Goal: Register for event/course

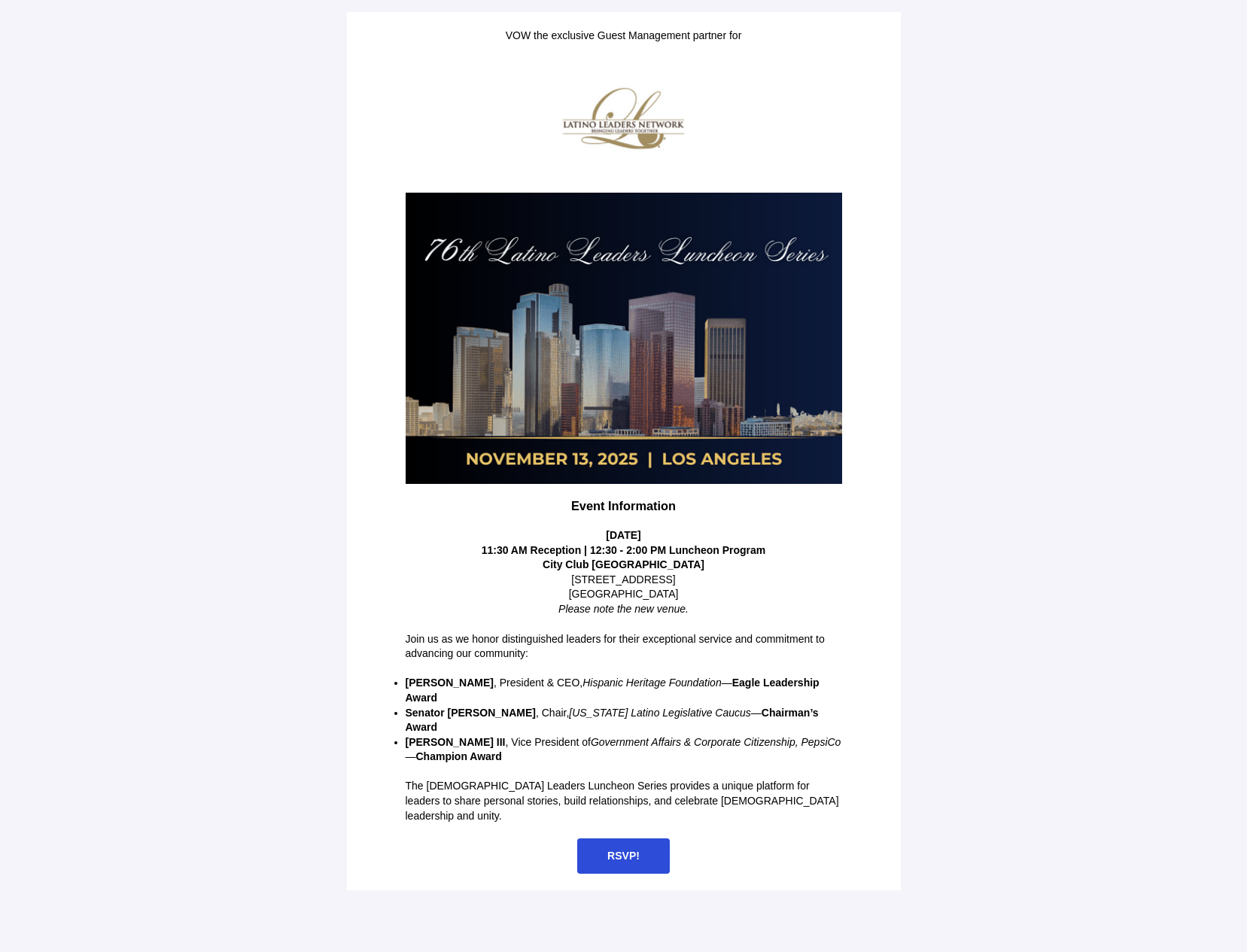
click at [630, 850] on span "RSVP!" at bounding box center [623, 855] width 33 height 12
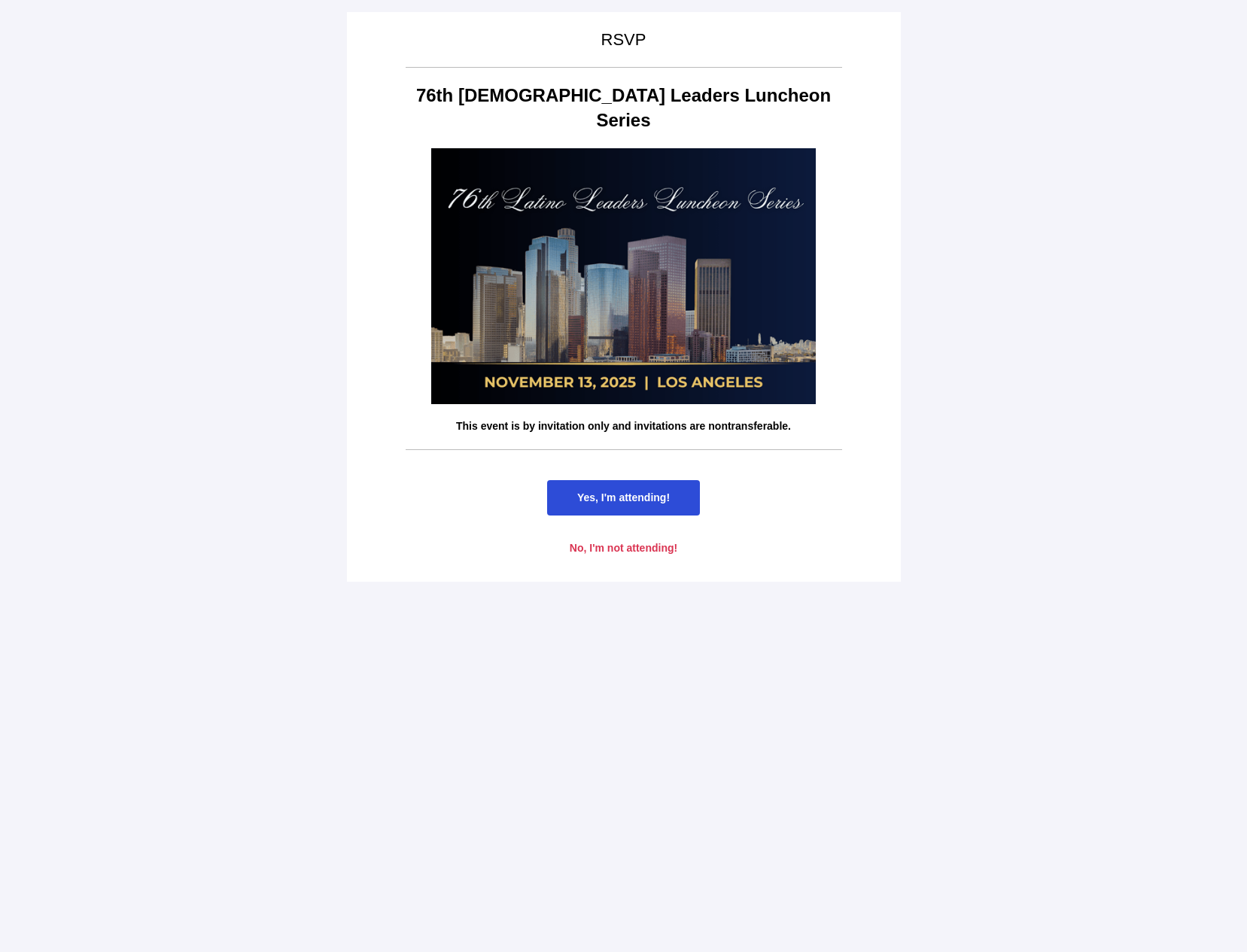
click at [614, 492] on span "Yes, I'm attending!" at bounding box center [624, 497] width 93 height 12
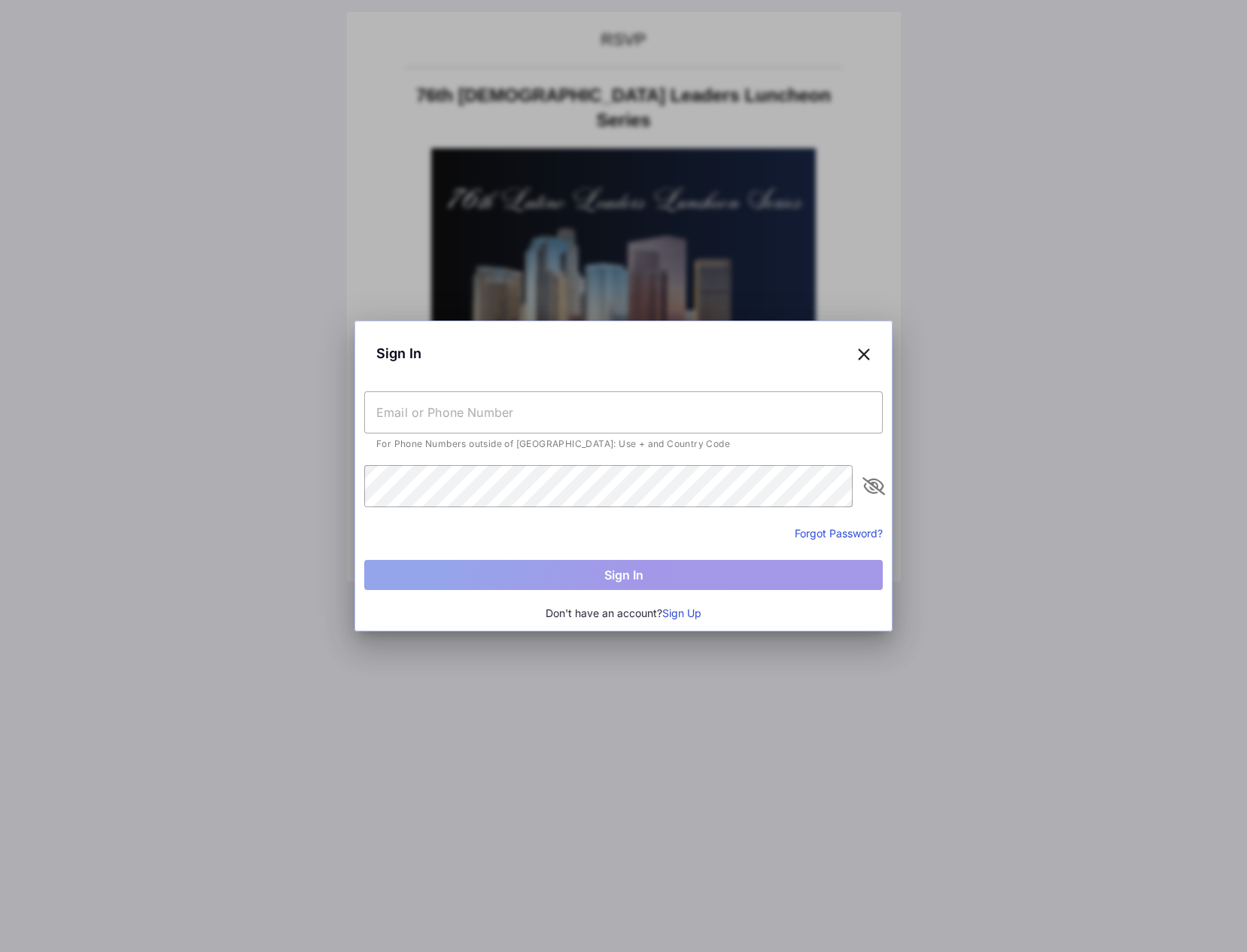
click at [505, 420] on input "text" at bounding box center [624, 413] width 519 height 42
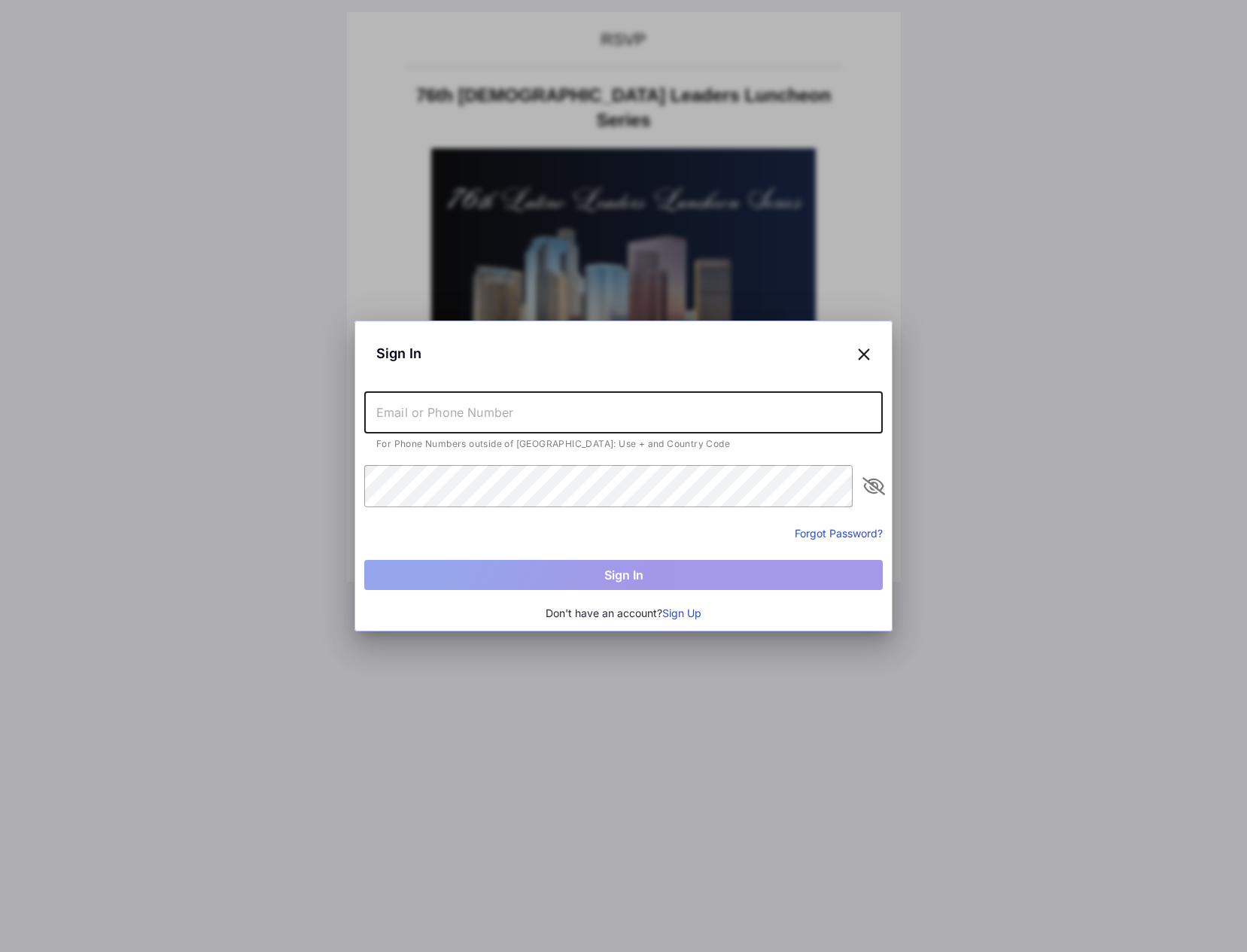
click at [622, 524] on div "Forgot Password?" at bounding box center [624, 533] width 519 height 18
click at [730, 420] on input "text" at bounding box center [624, 413] width 519 height 42
click at [869, 351] on icon at bounding box center [864, 353] width 14 height 22
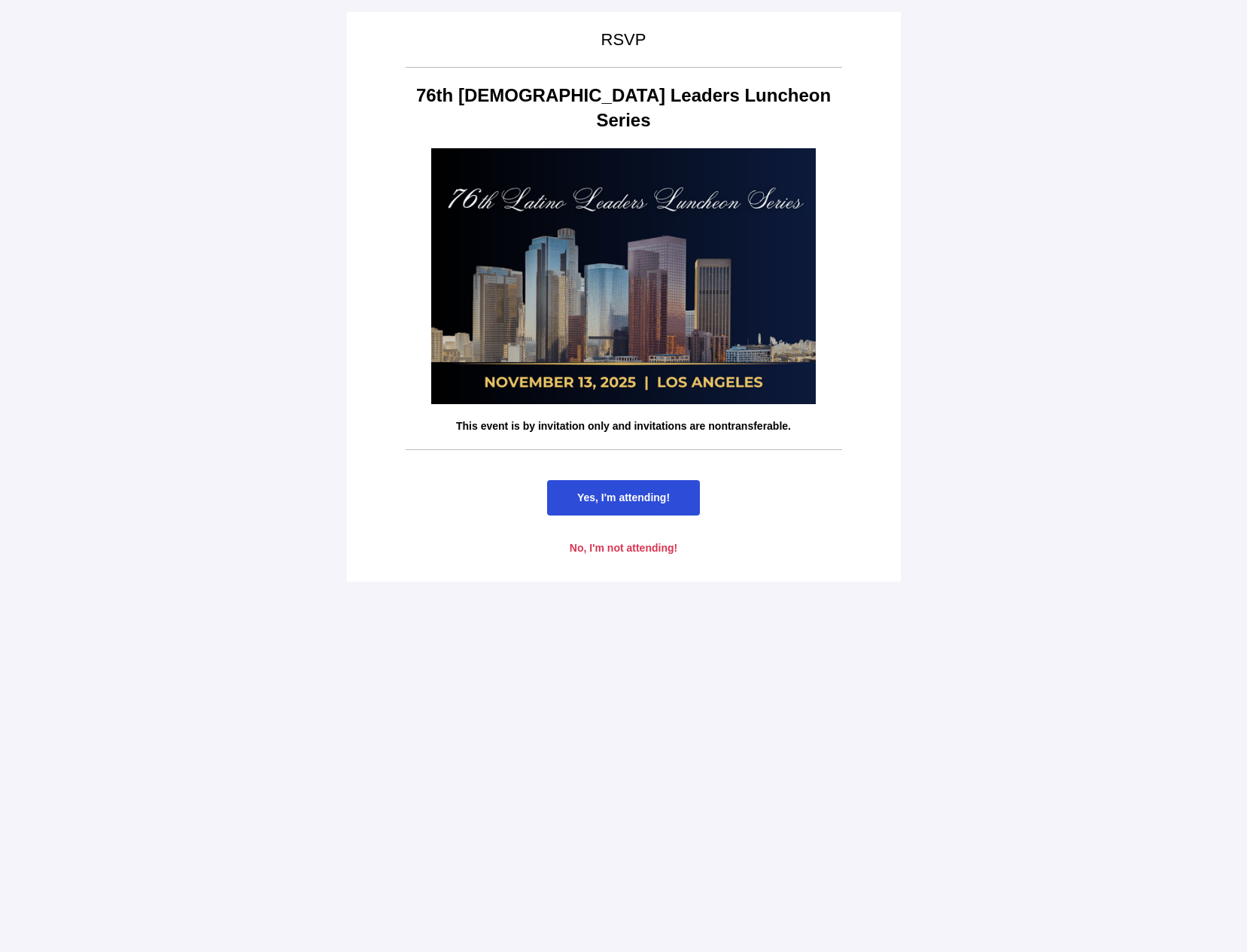
click at [628, 492] on span "Yes, I'm attending!" at bounding box center [624, 497] width 93 height 12
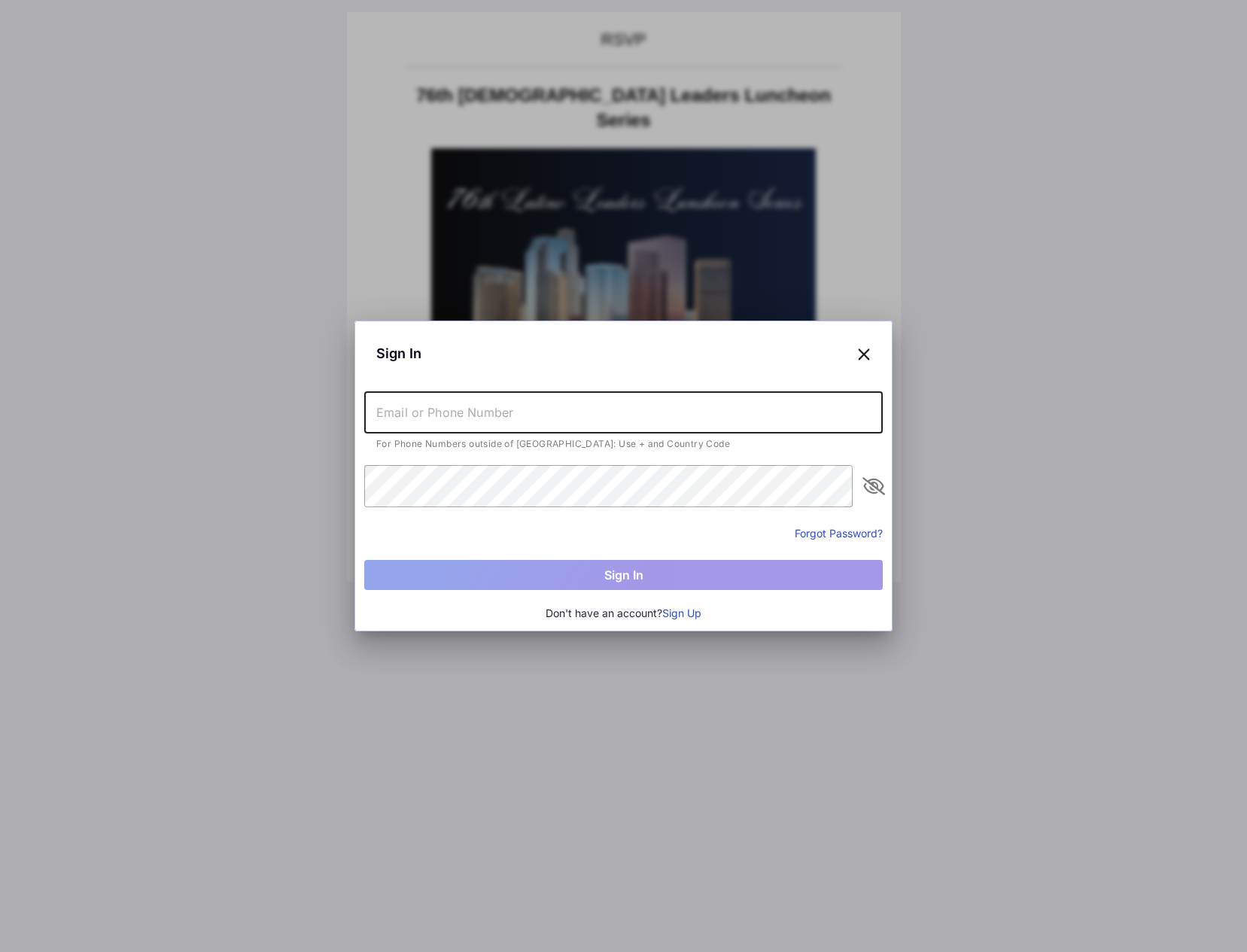
click at [551, 418] on input "text" at bounding box center [624, 413] width 519 height 42
type input "[EMAIL_ADDRESS][DOMAIN_NAME]"
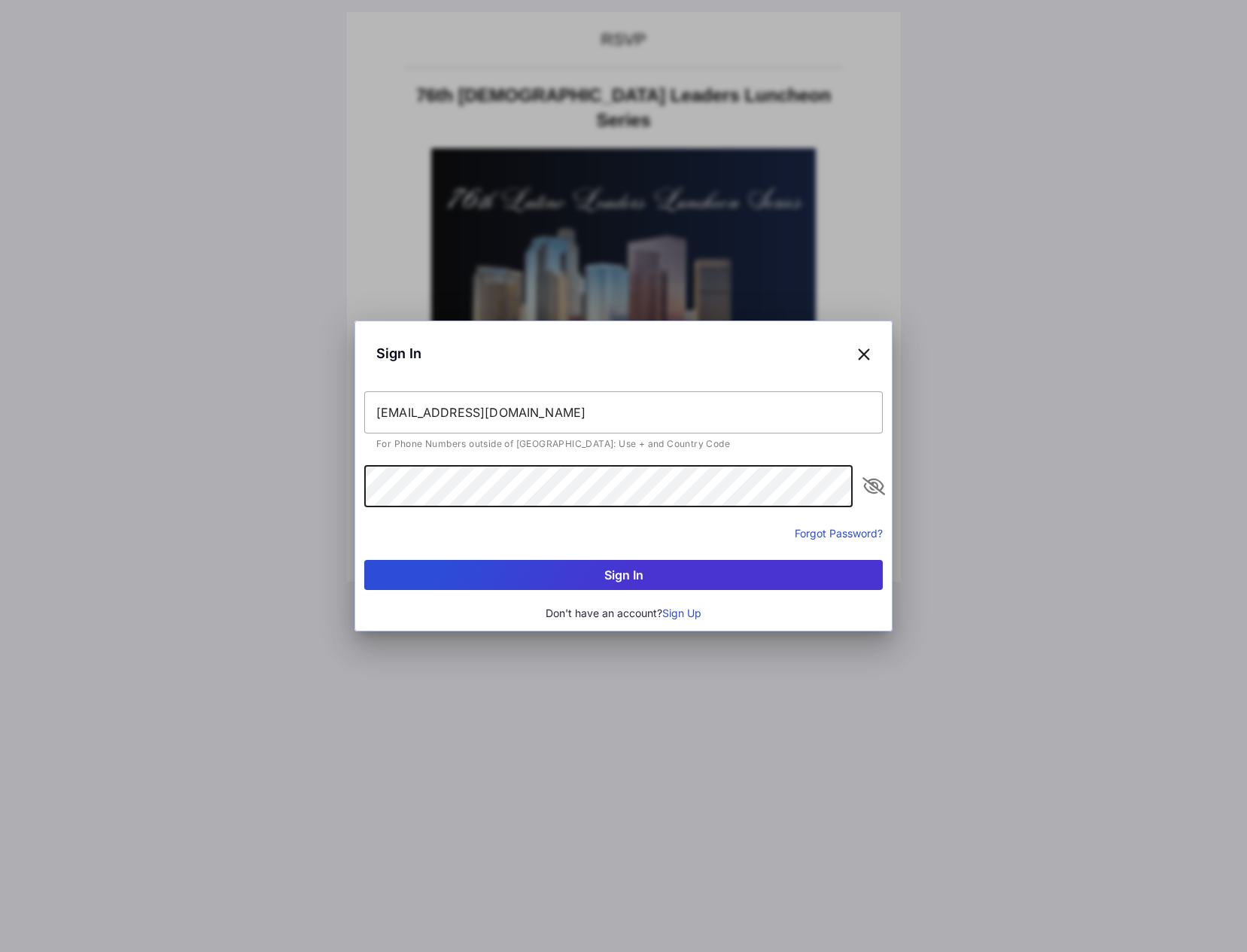
click at [875, 488] on icon "appended action" at bounding box center [874, 486] width 18 height 18
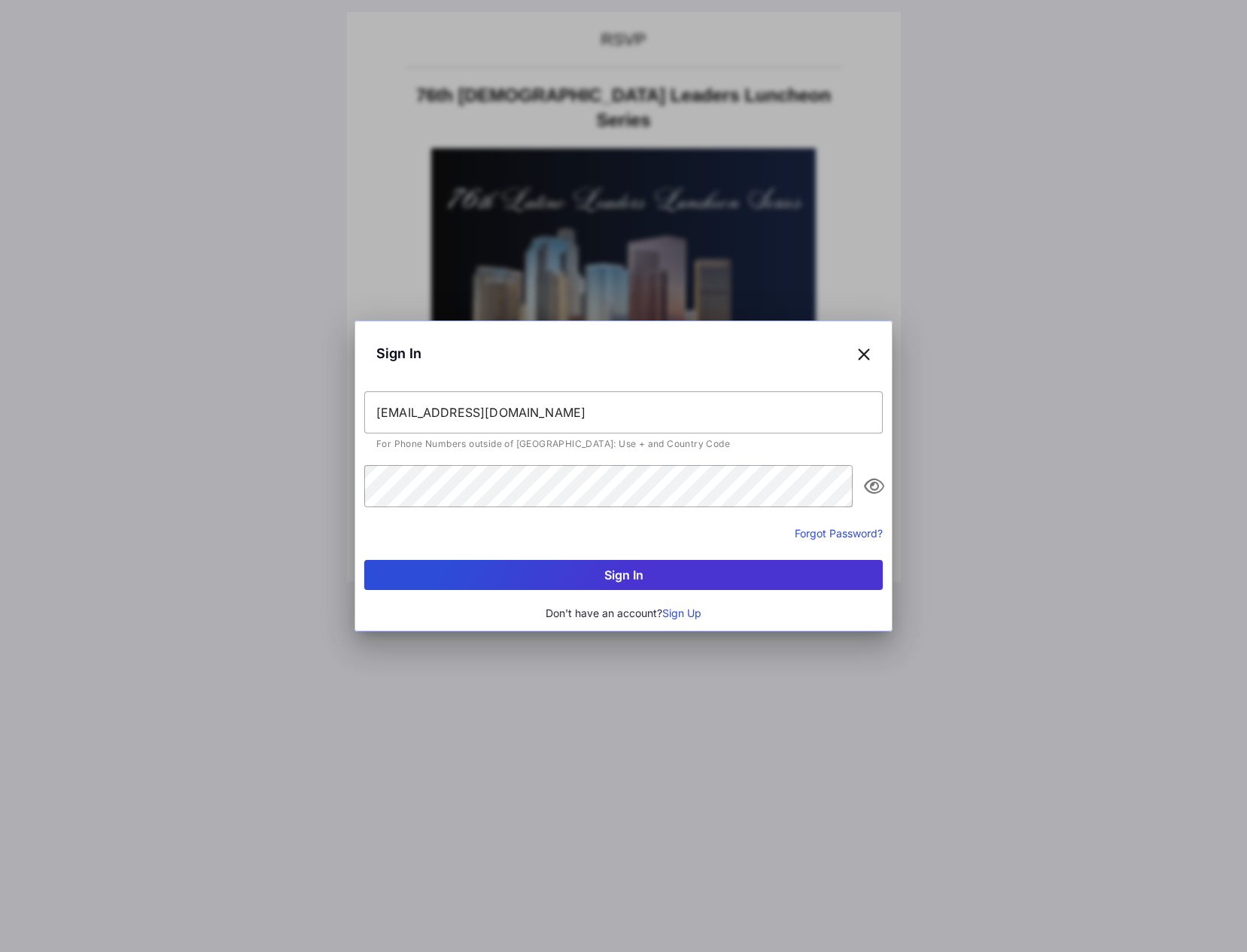
click at [676, 579] on button "Sign In" at bounding box center [624, 575] width 519 height 30
click at [807, 535] on button "Forgot Password?" at bounding box center [839, 534] width 88 height 16
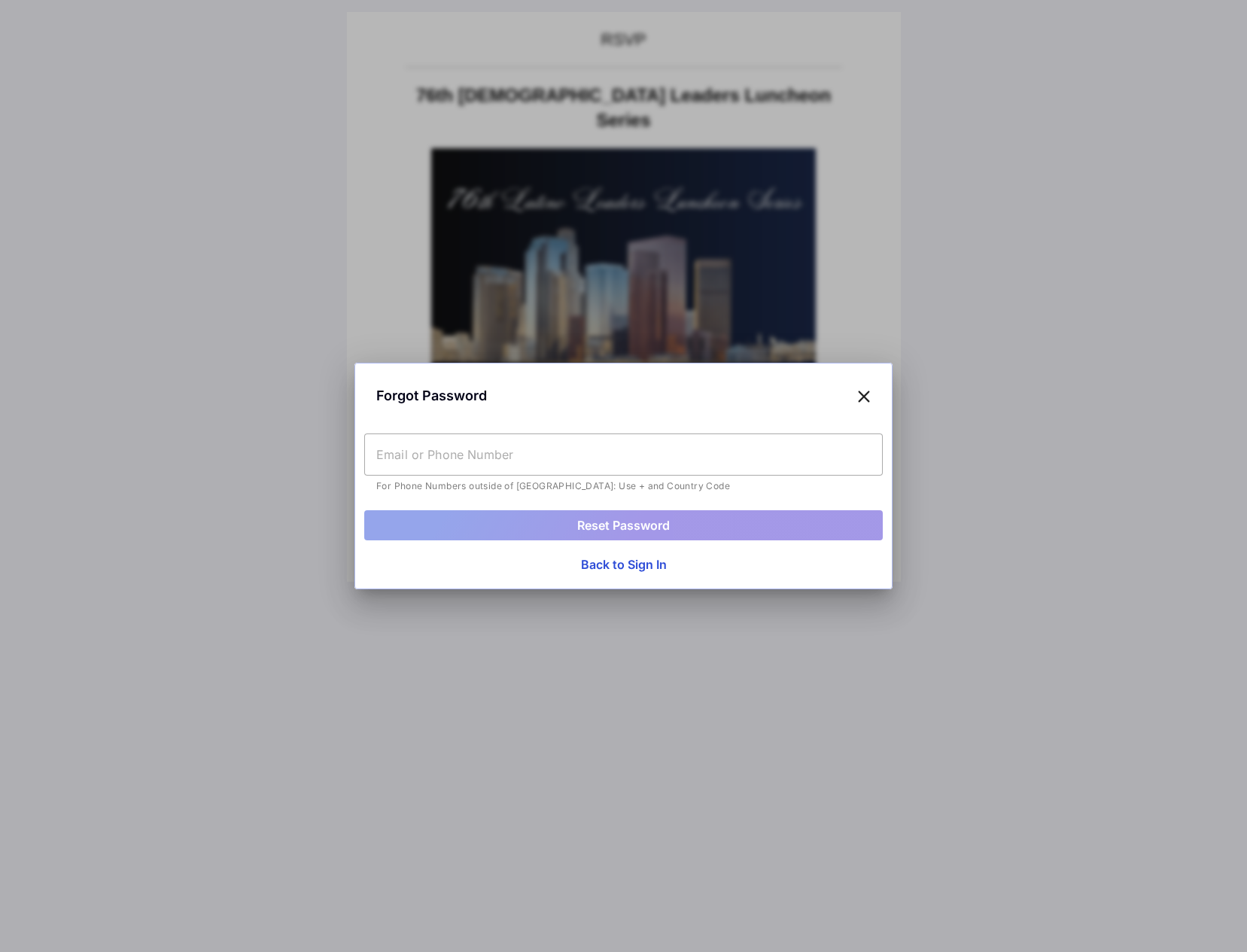
click at [594, 456] on input "text" at bounding box center [624, 454] width 519 height 42
type input "[EMAIL_ADDRESS][DOMAIN_NAME]"
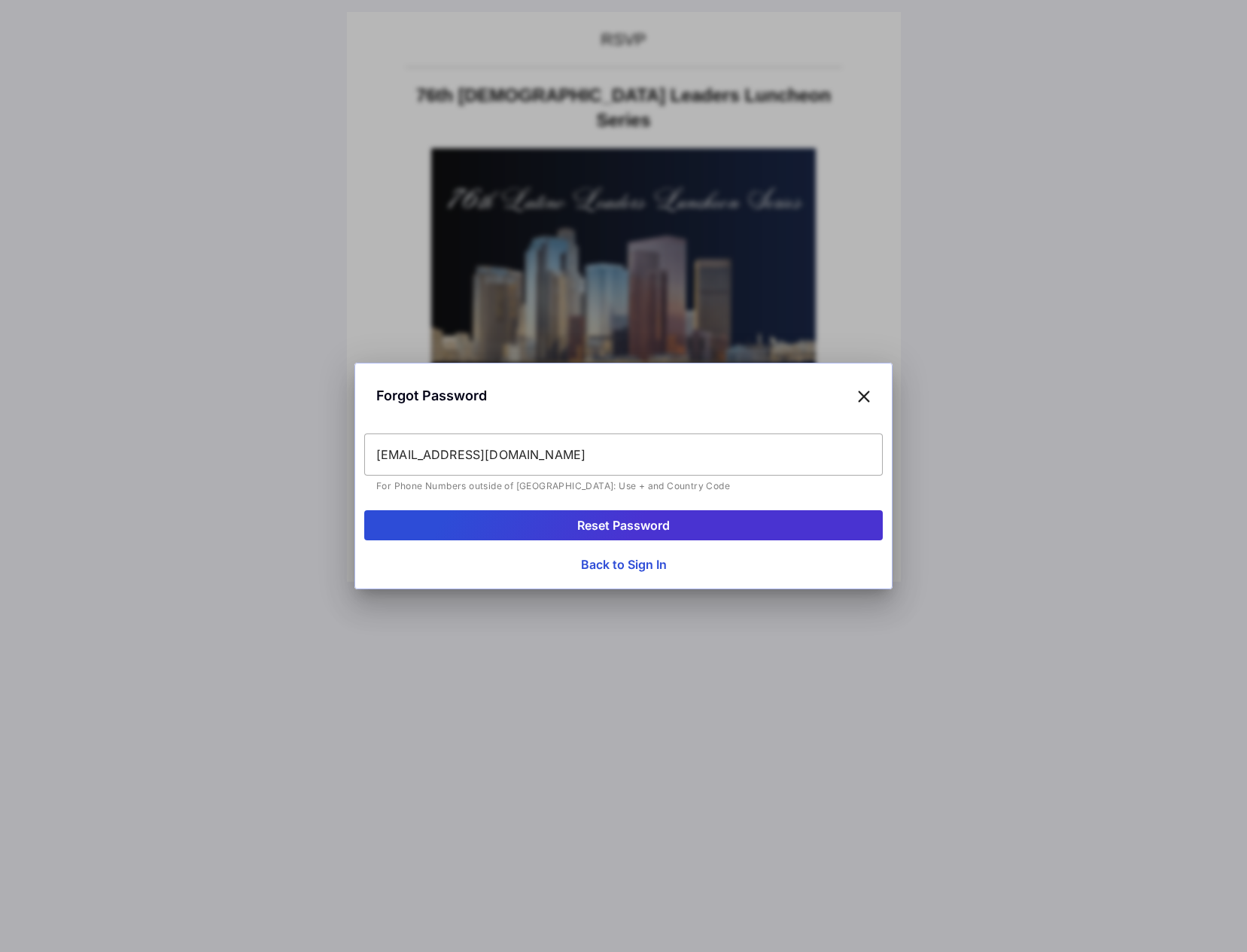
click at [606, 526] on button "Reset Password" at bounding box center [624, 526] width 519 height 30
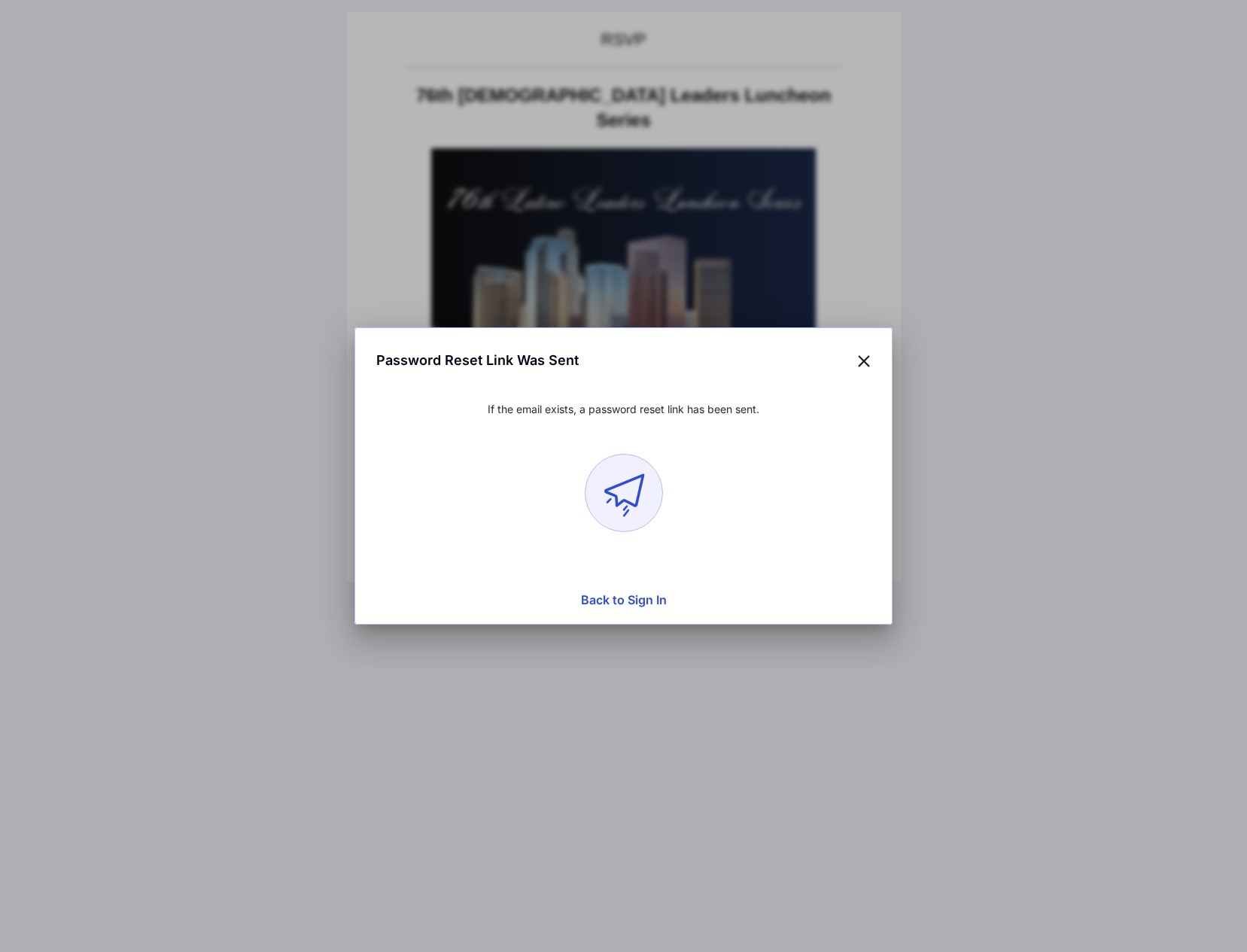
click at [864, 364] on icon at bounding box center [864, 360] width 14 height 22
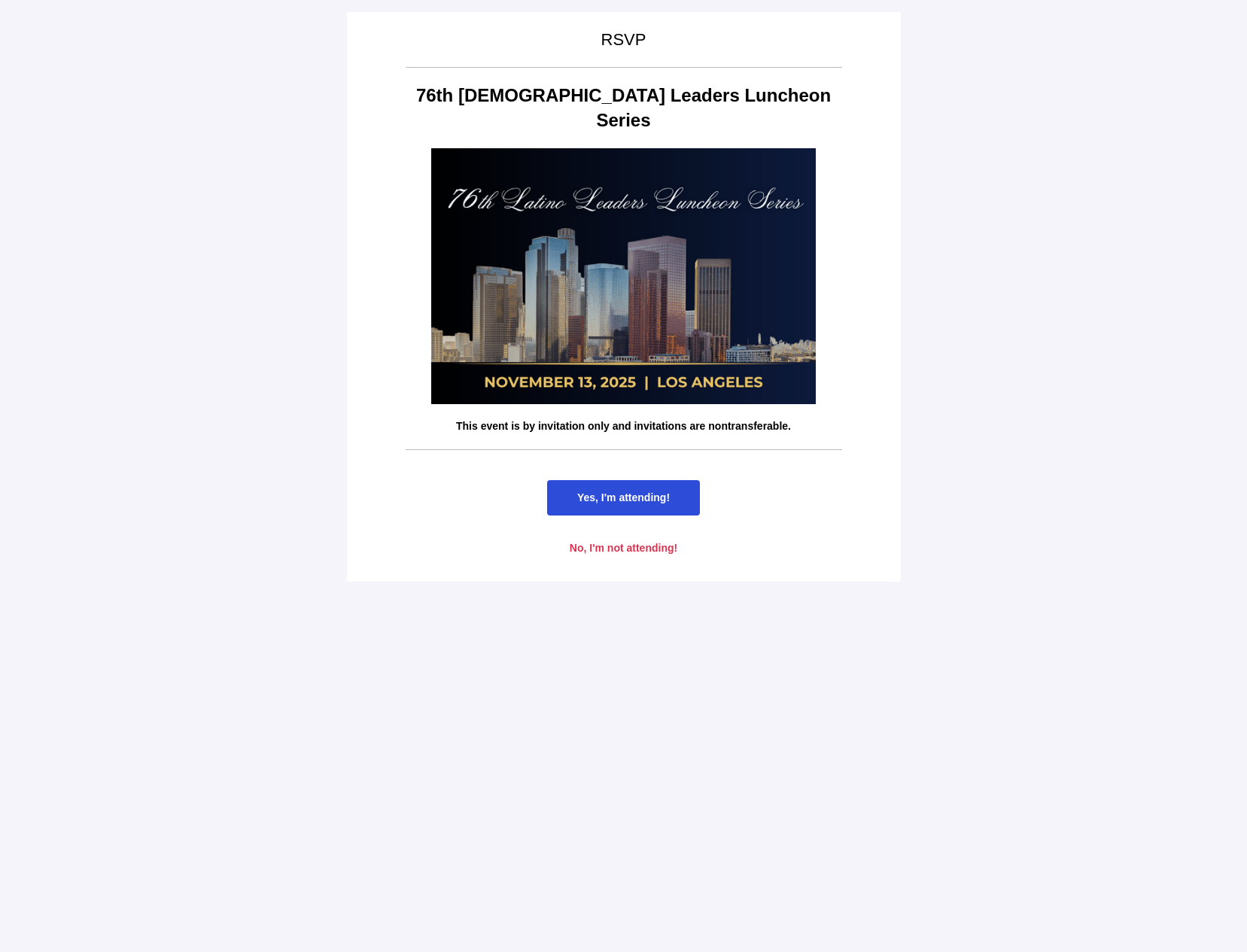
click at [636, 492] on span "Yes, I'm attending!" at bounding box center [624, 497] width 93 height 12
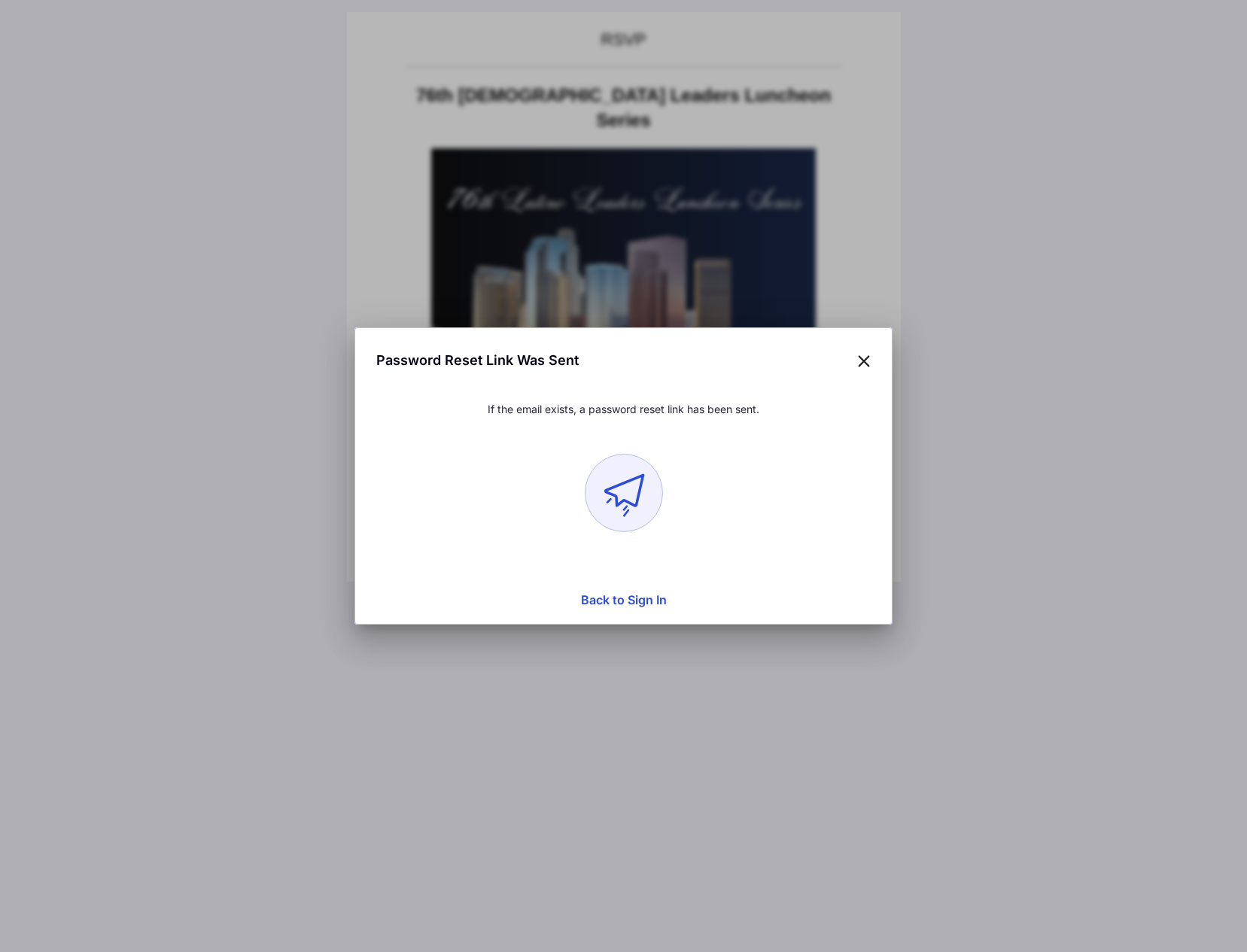
click at [635, 602] on button "Back to Sign In" at bounding box center [624, 600] width 519 height 30
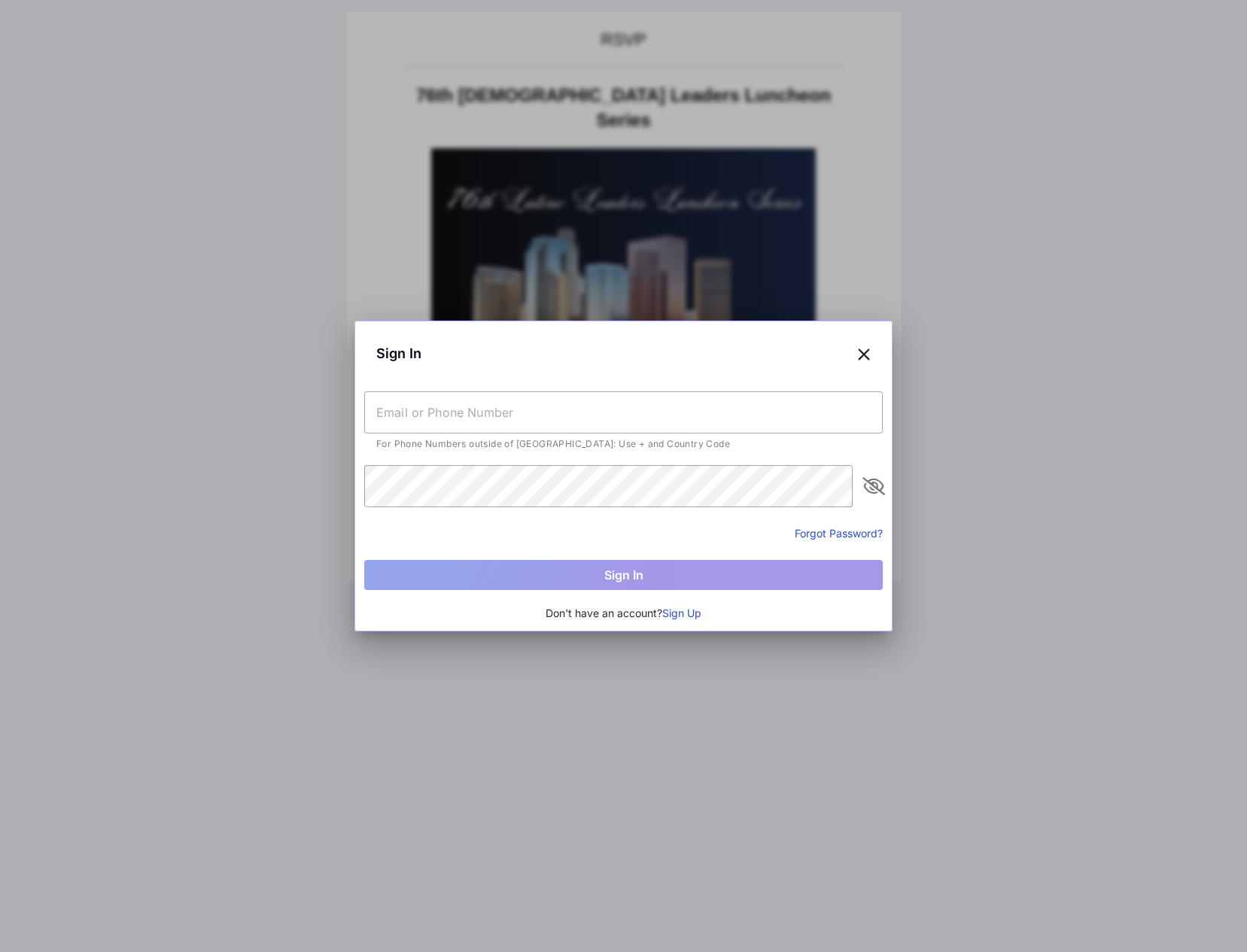
click at [685, 615] on button "Sign Up" at bounding box center [681, 614] width 39 height 17
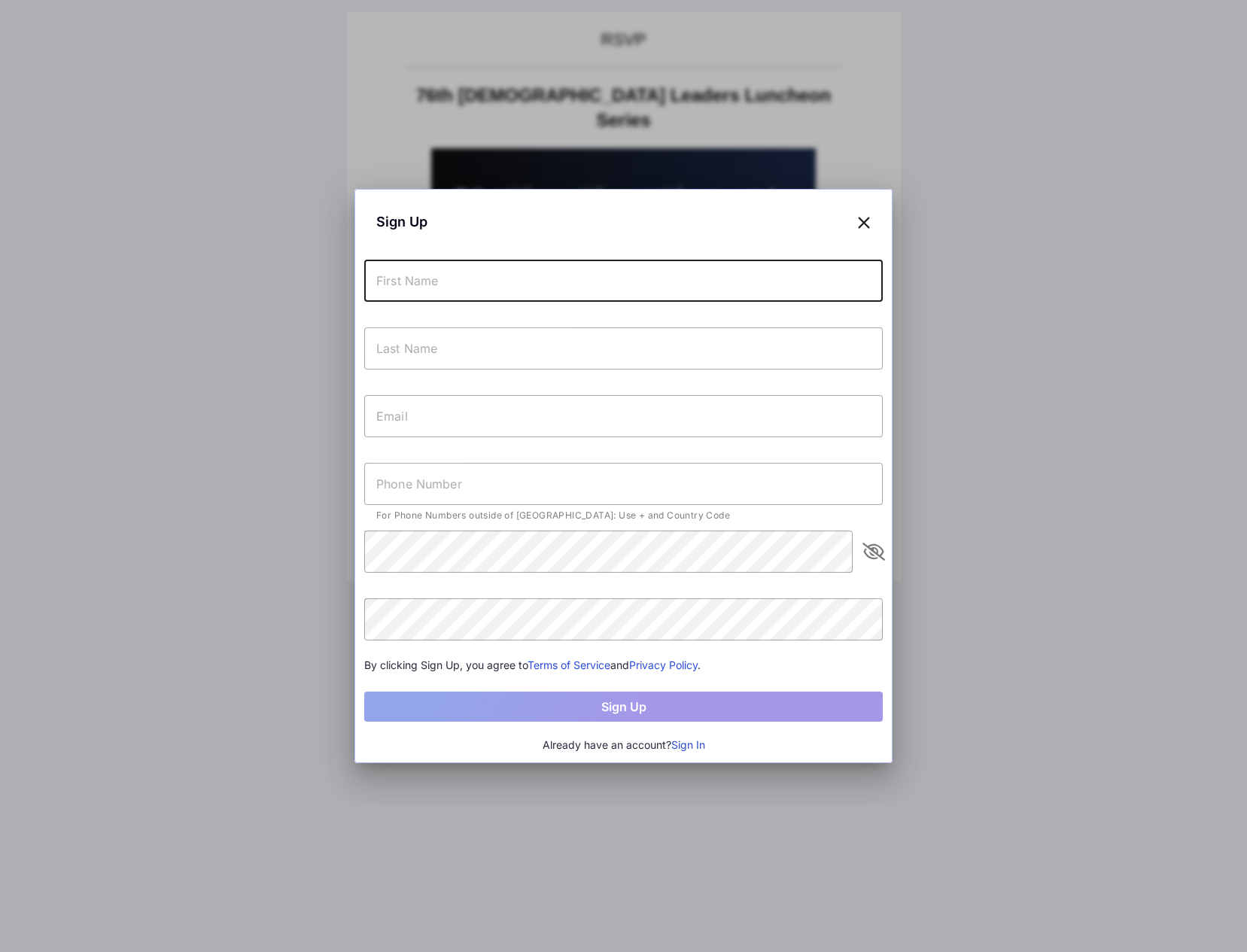
click at [430, 281] on input "text" at bounding box center [624, 280] width 519 height 42
type input "[PERSON_NAME]"
type input "[EMAIL_ADDRESS][DOMAIN_NAME]"
type input "[PHONE_NUMBER]"
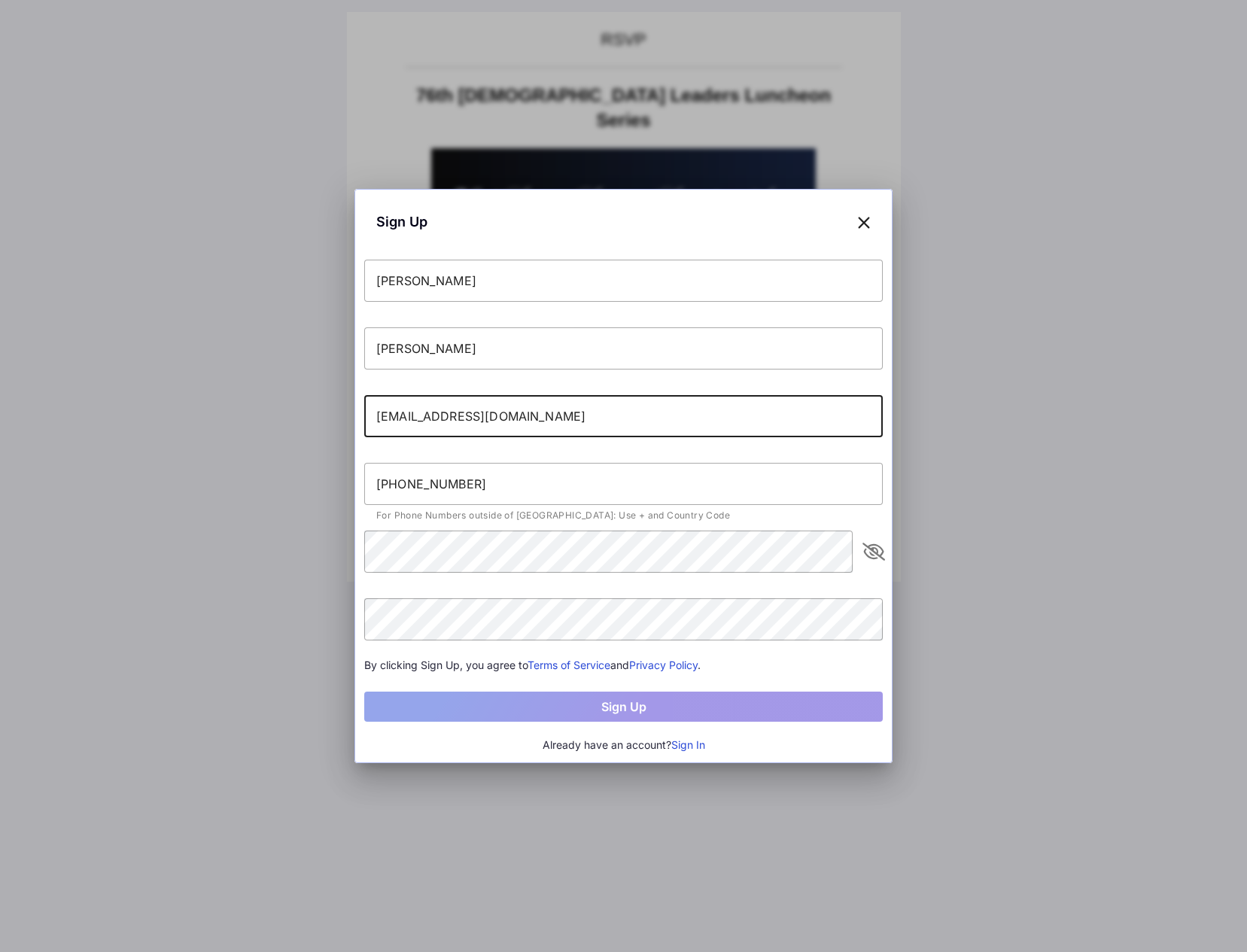
drag, startPoint x: 525, startPoint y: 417, endPoint x: 359, endPoint y: 415, distance: 166.0
click at [359, 415] on div "Sign Up [PERSON_NAME] [EMAIL_ADDRESS][DOMAIN_NAME] [PHONE_NUMBER] For Phone Num…" at bounding box center [623, 476] width 539 height 575
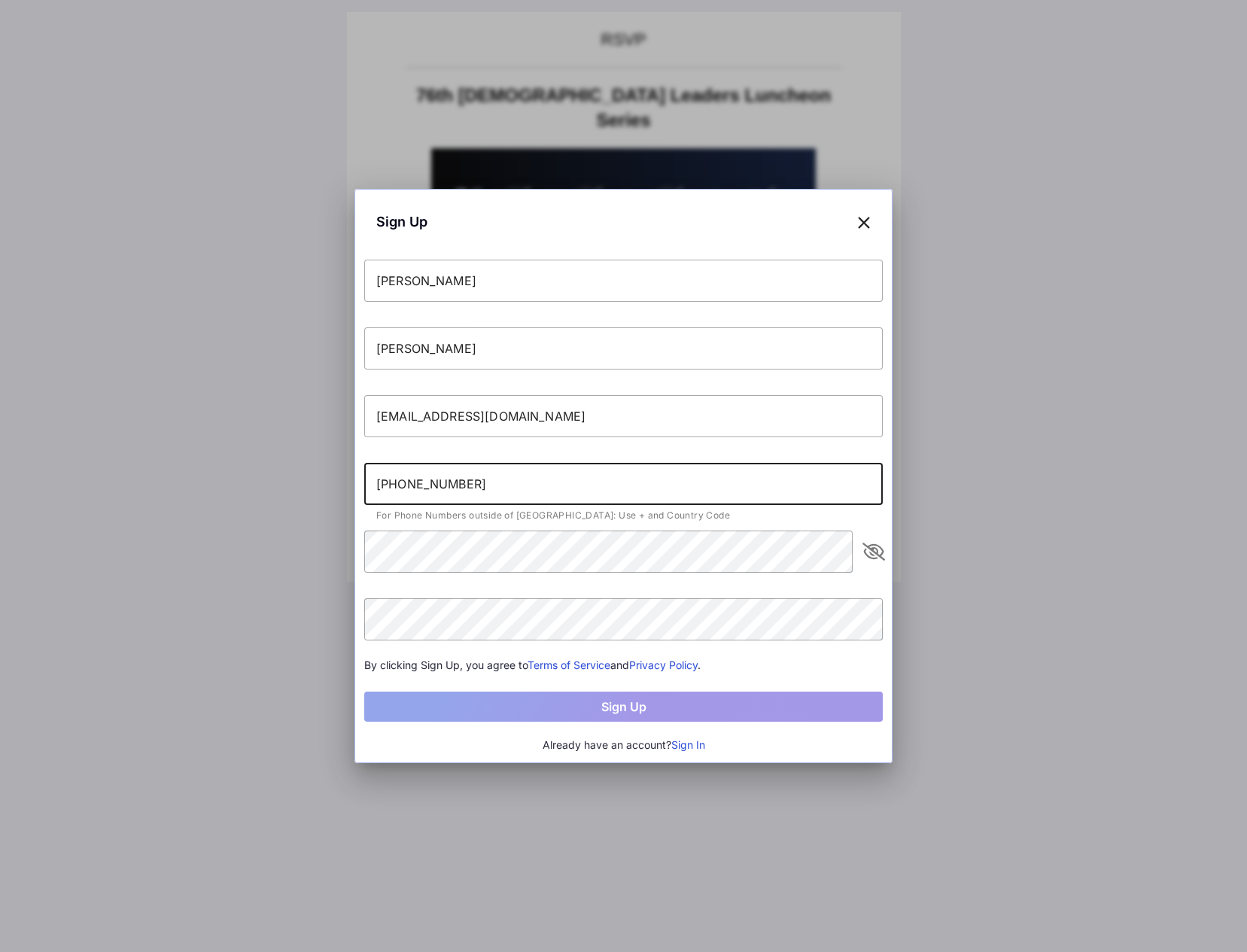
drag, startPoint x: 458, startPoint y: 484, endPoint x: 335, endPoint y: 480, distance: 123.1
click at [337, 480] on div "Sign Up [PERSON_NAME] [EMAIL_ADDRESS][DOMAIN_NAME] [PHONE_NUMBER] For Phone Num…" at bounding box center [623, 476] width 1247 height 952
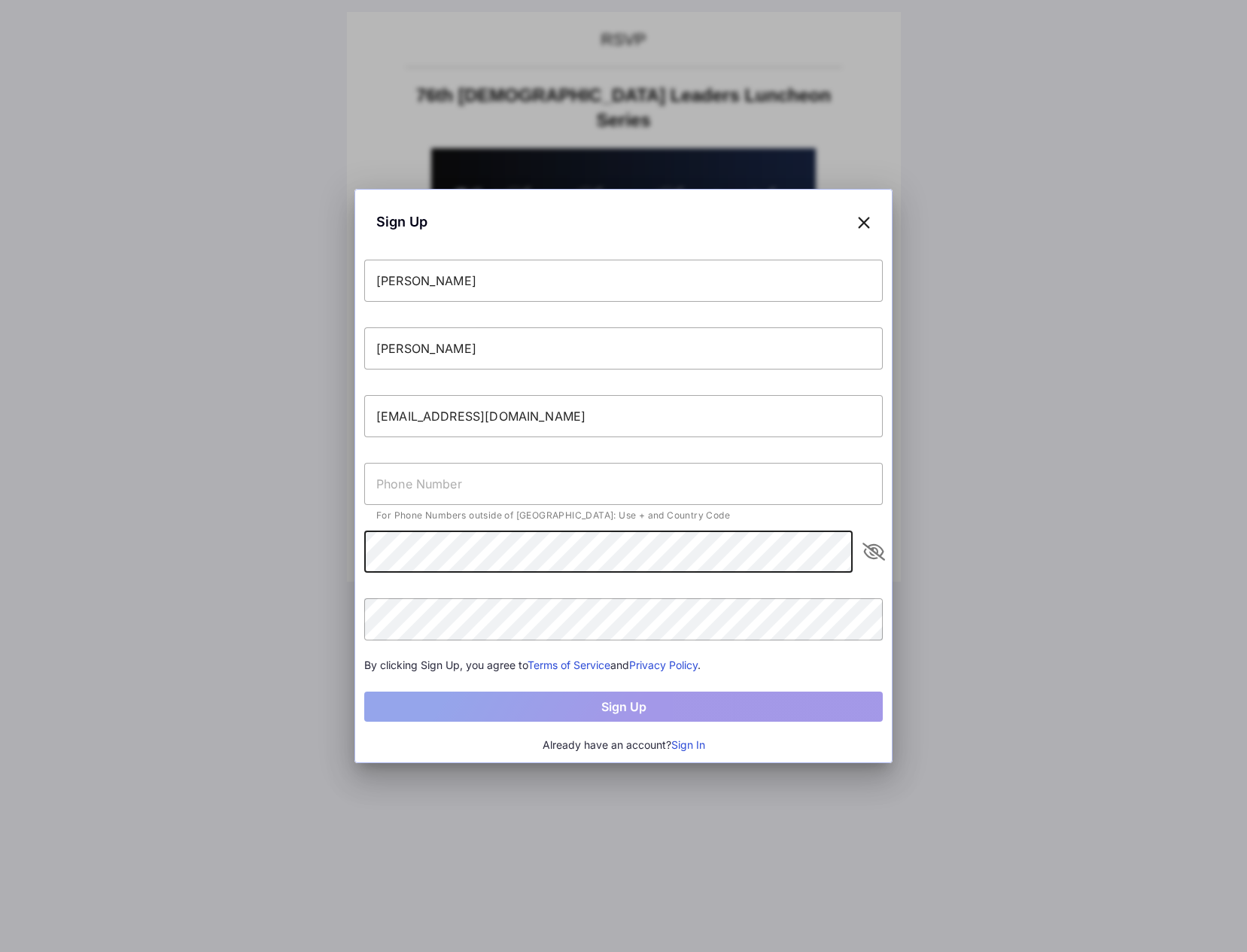
click at [883, 551] on icon "appended action" at bounding box center [874, 551] width 18 height 18
click at [760, 736] on div "[PERSON_NAME] [EMAIL_ADDRESS][DOMAIN_NAME] For Phone Numbers outside of [GEOGRA…" at bounding box center [624, 506] width 519 height 494
click at [479, 496] on input "text" at bounding box center [624, 484] width 519 height 42
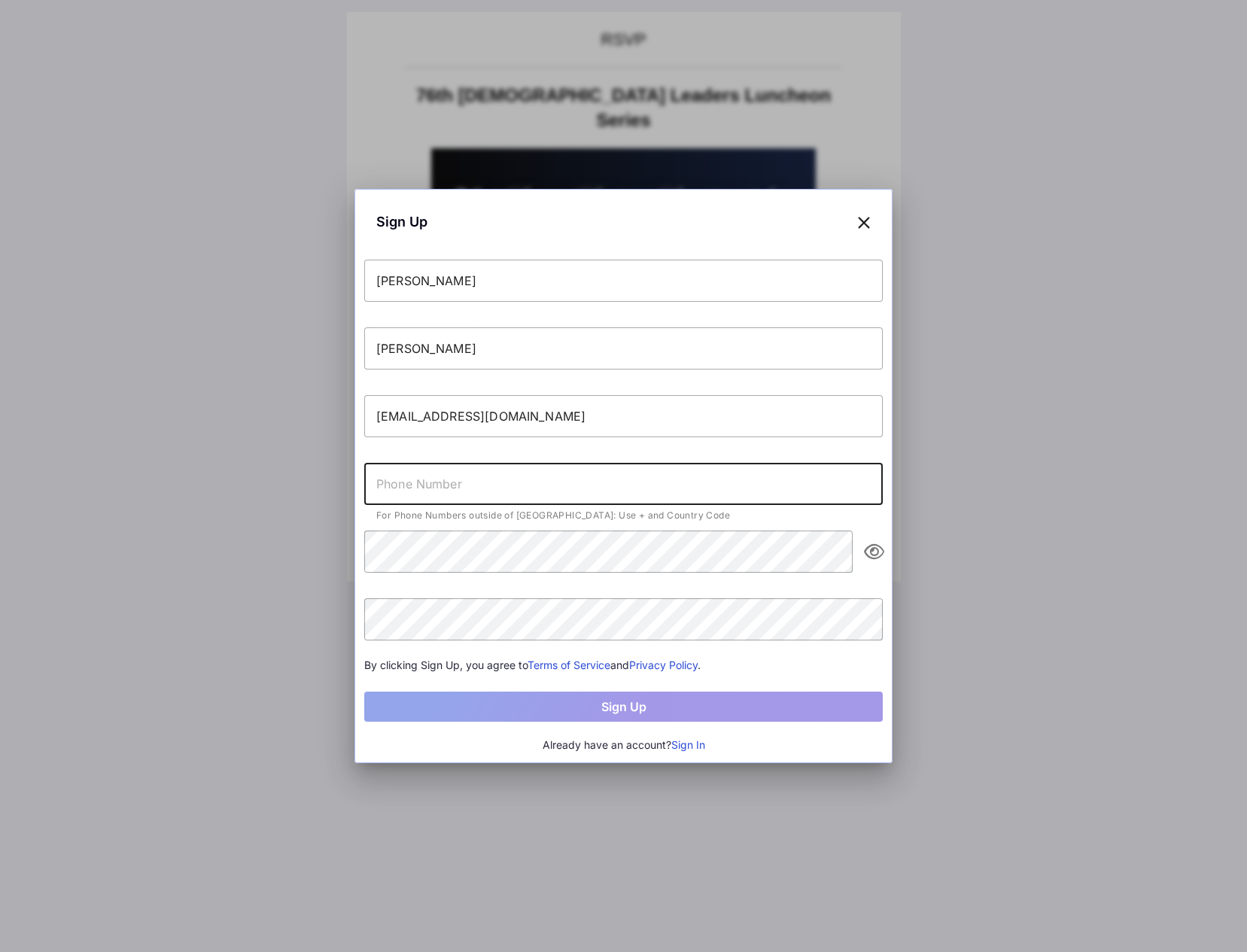
type input "[PHONE_NUMBER]"
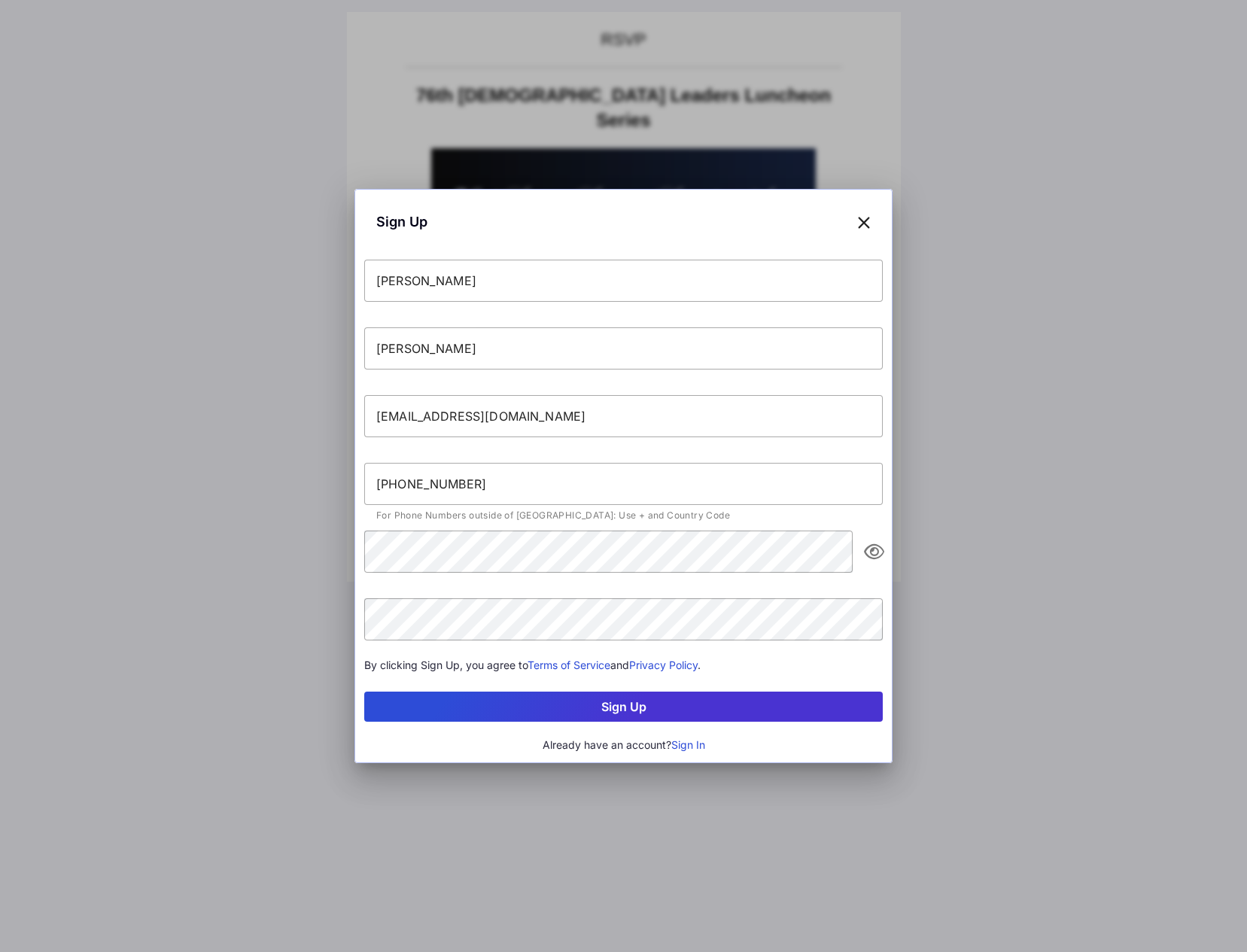
click at [637, 709] on button "Sign Up" at bounding box center [624, 707] width 519 height 30
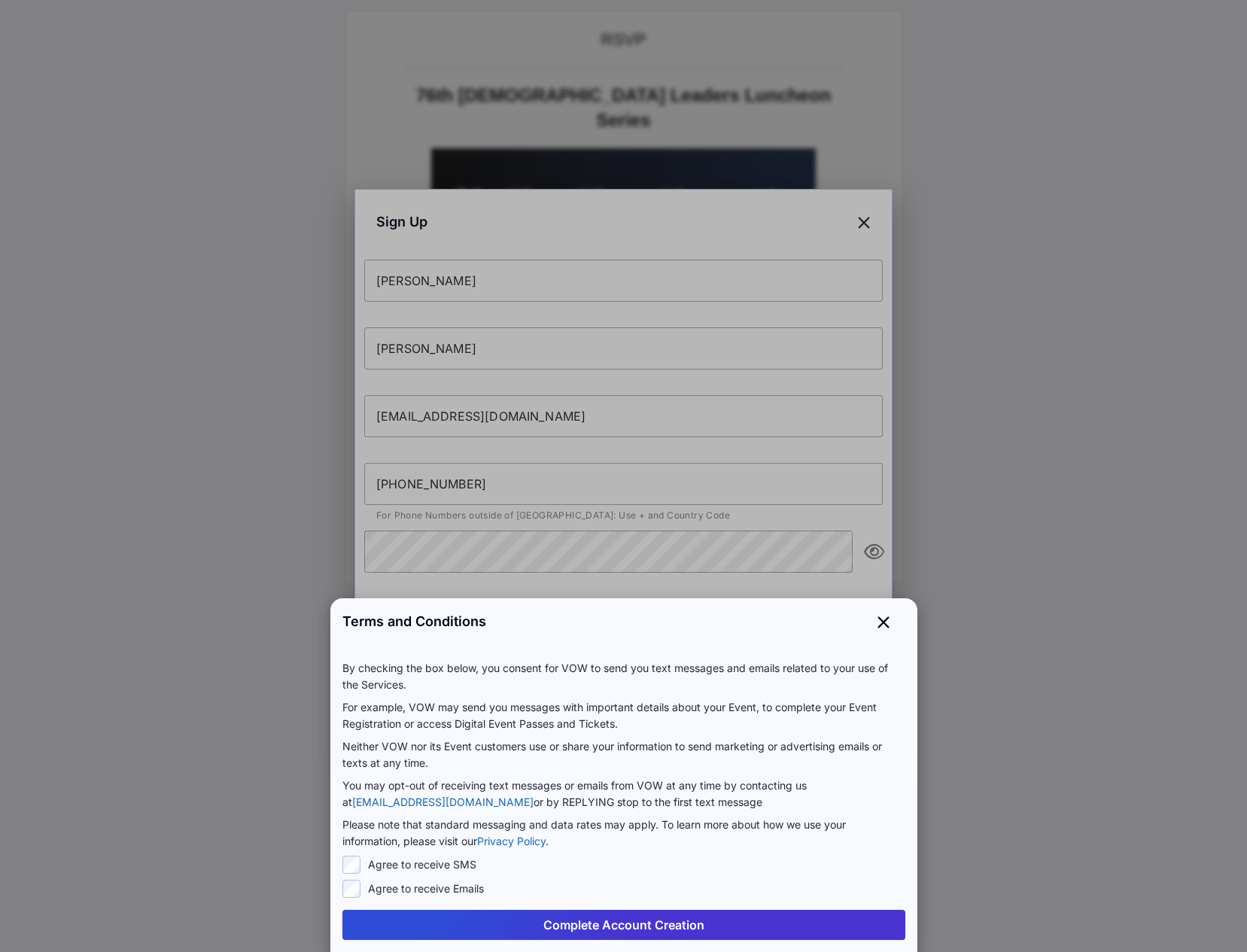
click at [628, 928] on button "Complete Account Creation" at bounding box center [624, 926] width 563 height 30
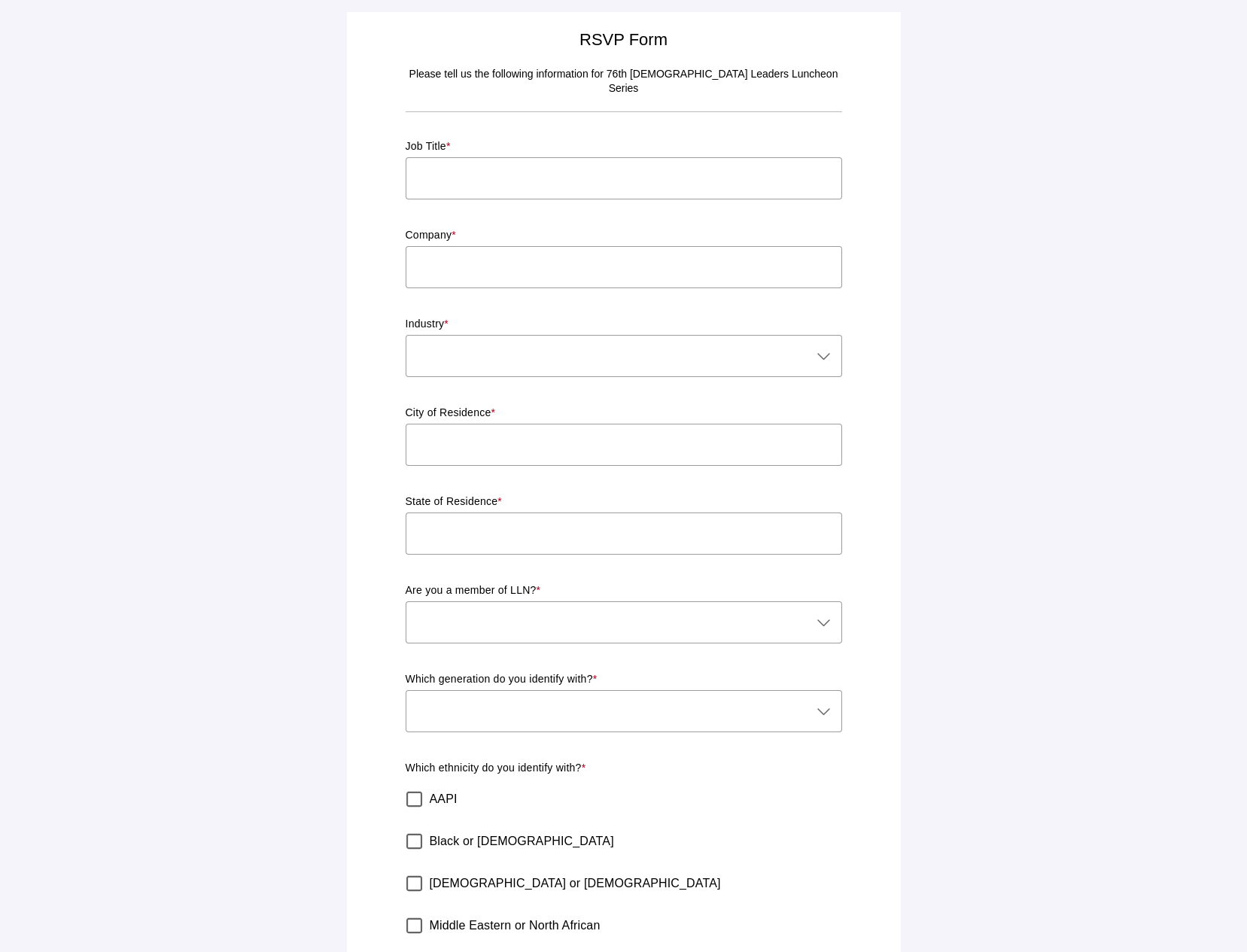
click at [444, 172] on input "text" at bounding box center [624, 178] width 436 height 42
click at [446, 165] on input "text" at bounding box center [624, 178] width 436 height 42
click at [430, 519] on input "text" at bounding box center [624, 533] width 436 height 42
type input "CA"
drag, startPoint x: 503, startPoint y: 436, endPoint x: 365, endPoint y: 429, distance: 138.2
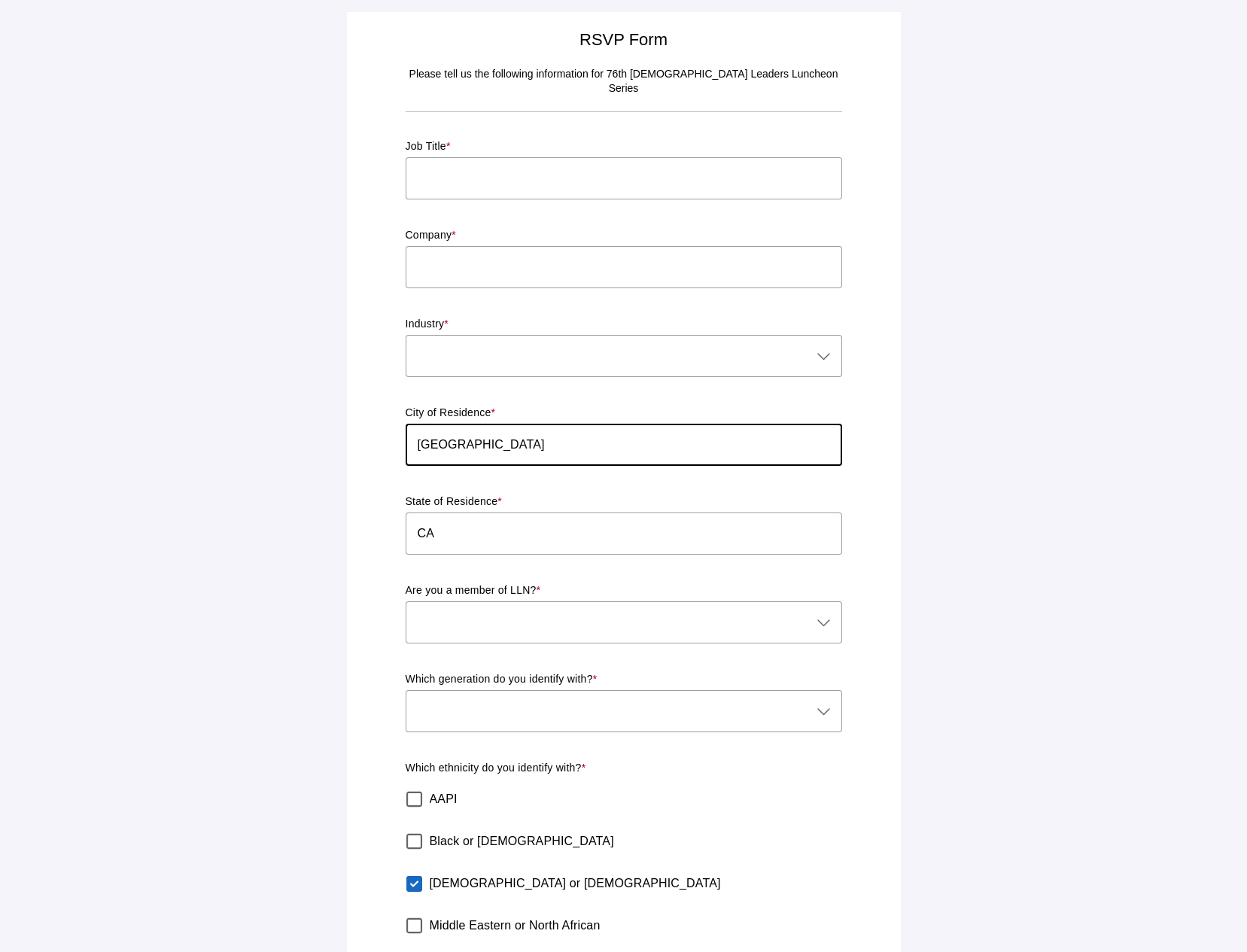
click at [366, 429] on div "RSVP Form Please tell us the following information for 76th [DEMOGRAPHIC_DATA] …" at bounding box center [624, 576] width 536 height 1111
type input "Cudahy"
click at [499, 615] on div at bounding box center [609, 622] width 406 height 42
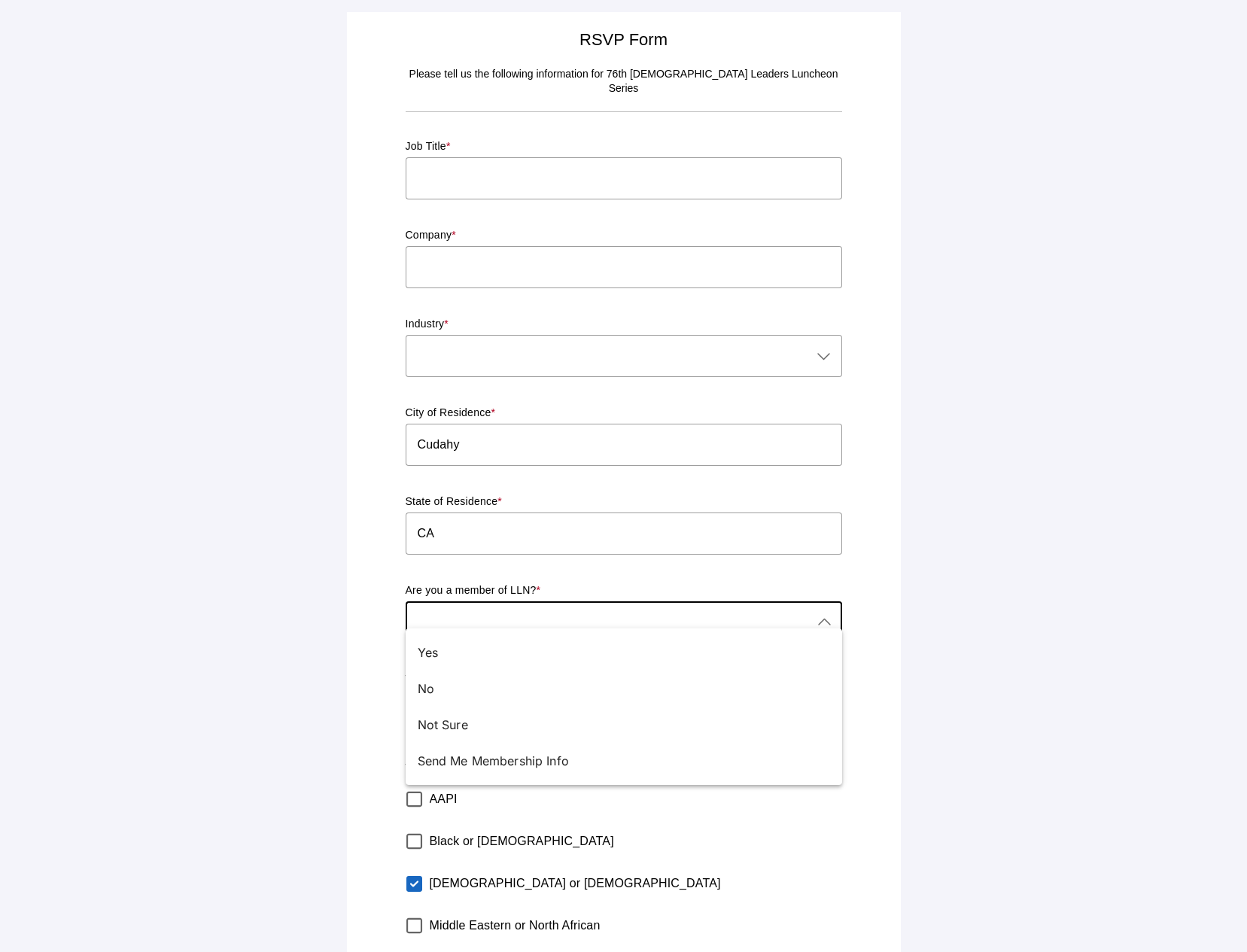
click at [453, 685] on div "No" at bounding box center [618, 689] width 401 height 18
type input "No"
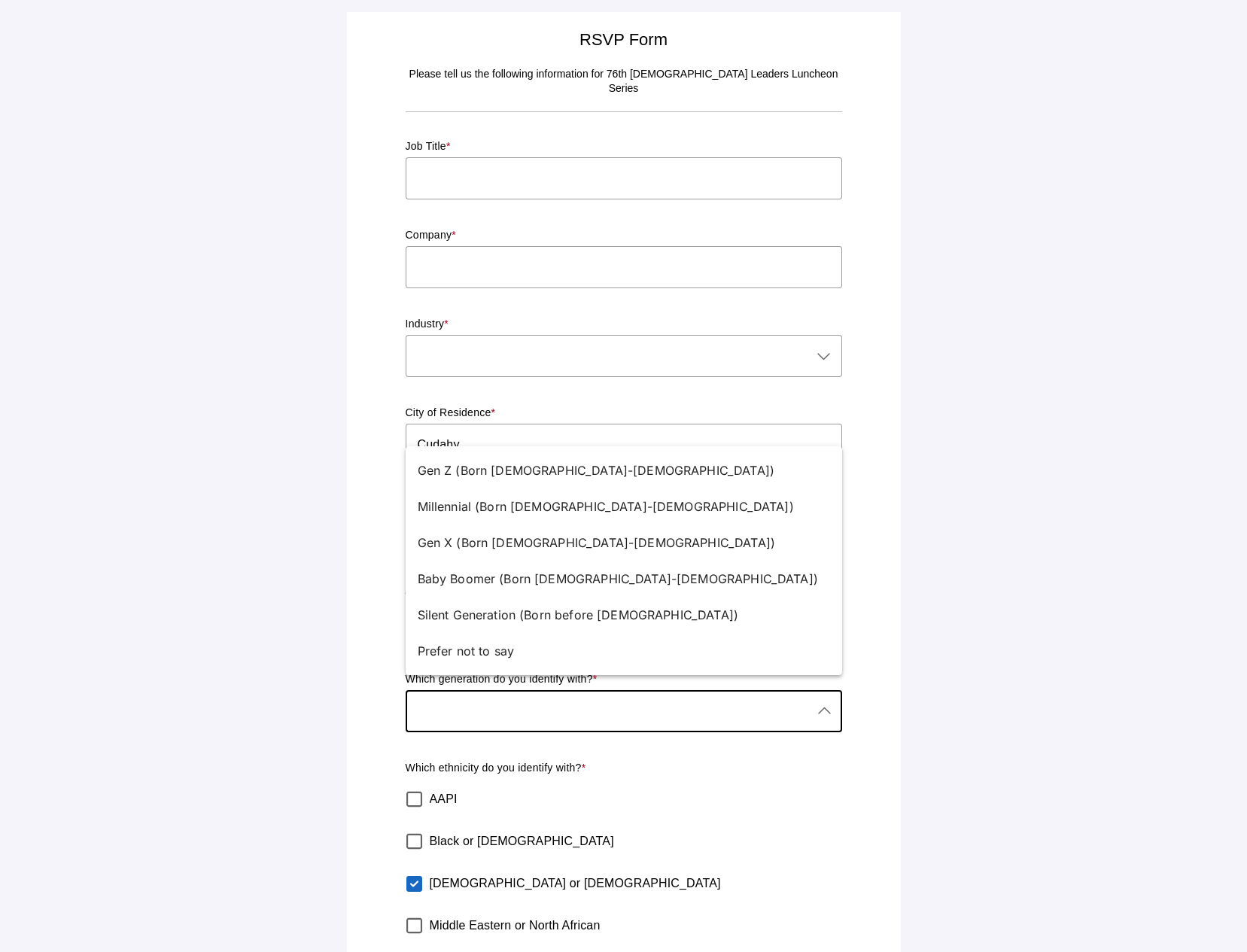
click at [458, 696] on div at bounding box center [609, 711] width 406 height 42
click at [455, 545] on div "Gen X (Born [DEMOGRAPHIC_DATA]-[DEMOGRAPHIC_DATA])" at bounding box center [618, 543] width 401 height 18
type input "Gen X (Born [DEMOGRAPHIC_DATA]-[DEMOGRAPHIC_DATA])"
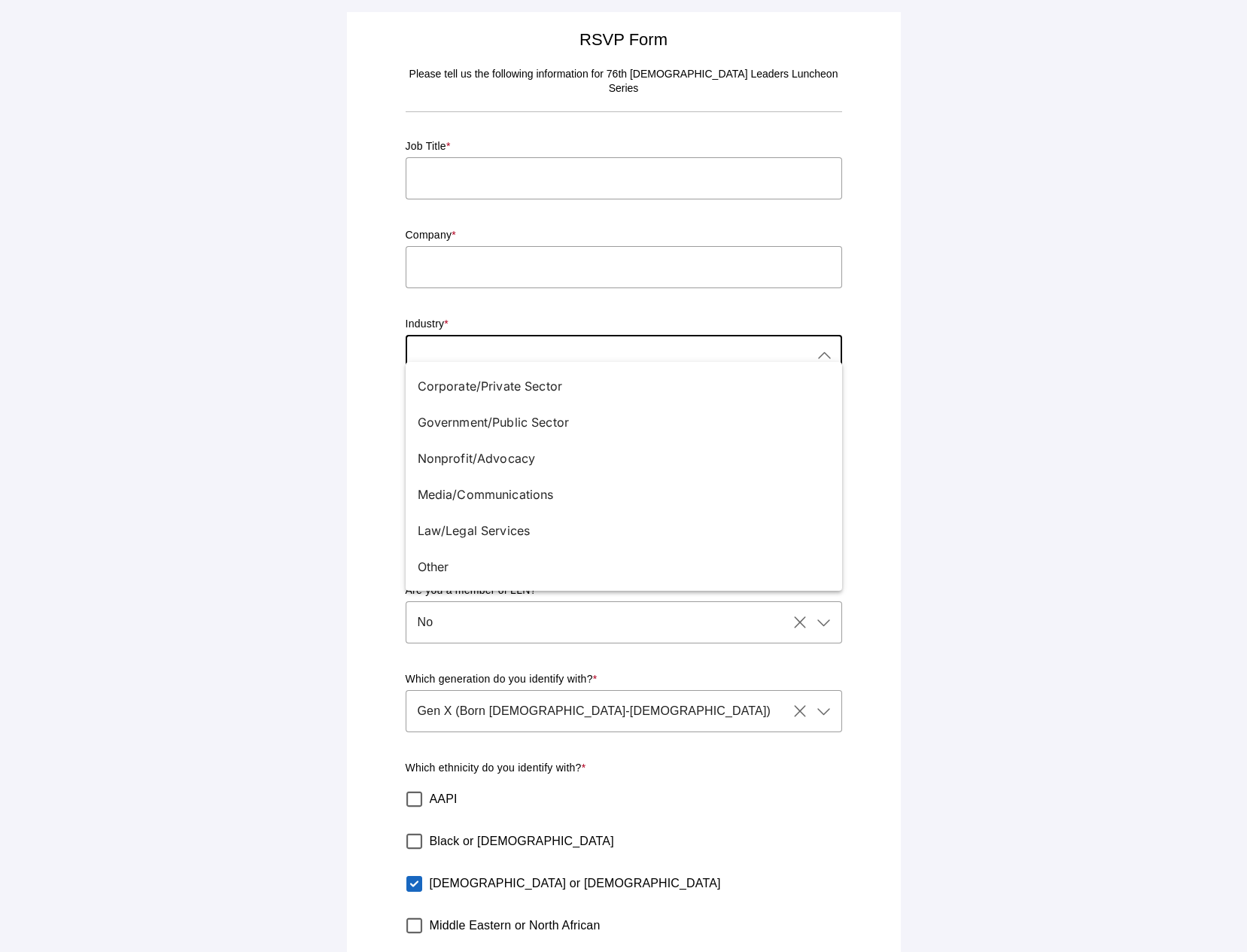
click at [449, 335] on div at bounding box center [609, 356] width 406 height 42
click at [465, 460] on div "Nonprofit/Advocacy" at bounding box center [618, 458] width 401 height 18
type input "Nonprofit/Advocacy"
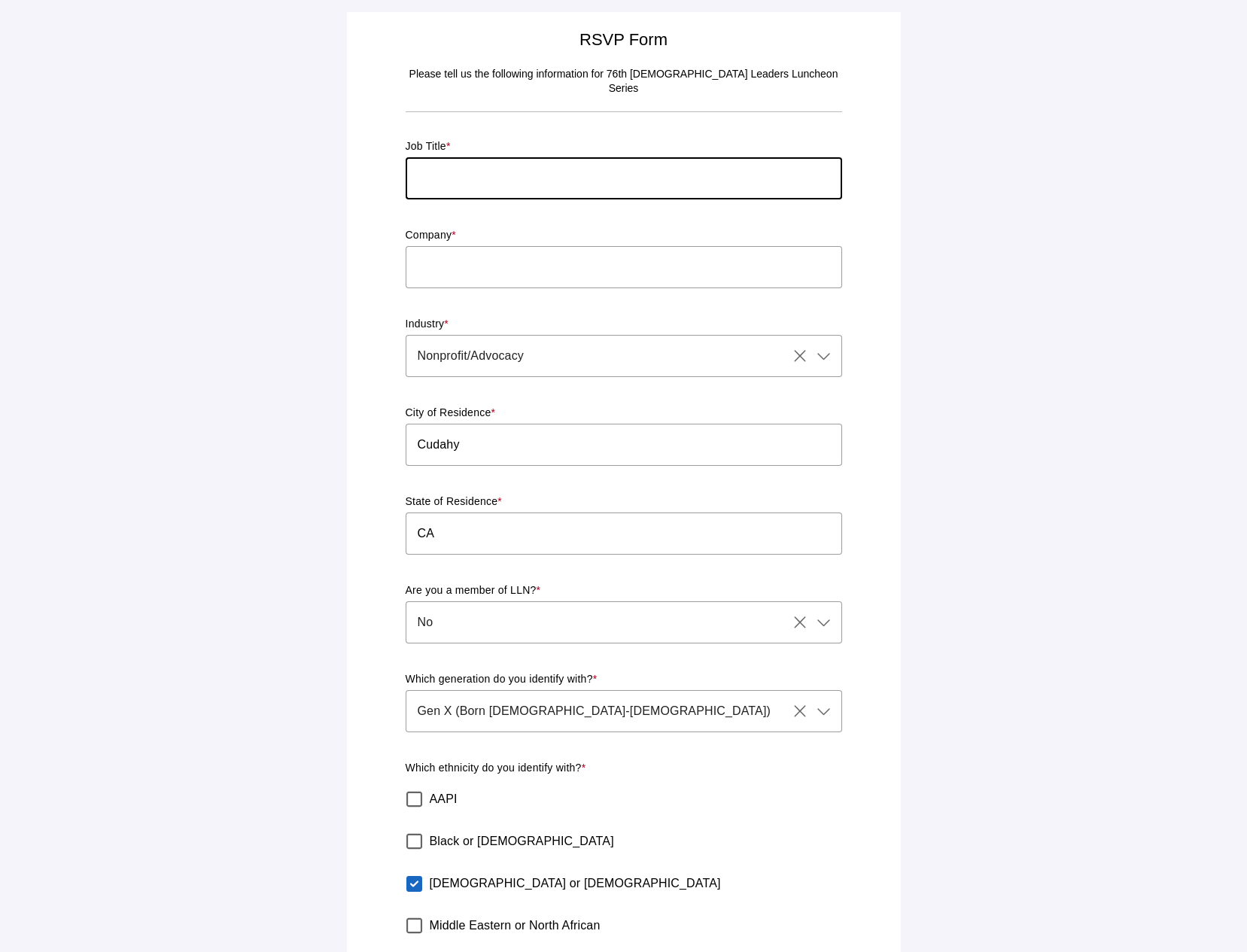
click at [458, 167] on input "text" at bounding box center [624, 178] width 436 height 42
type input "Commandant"
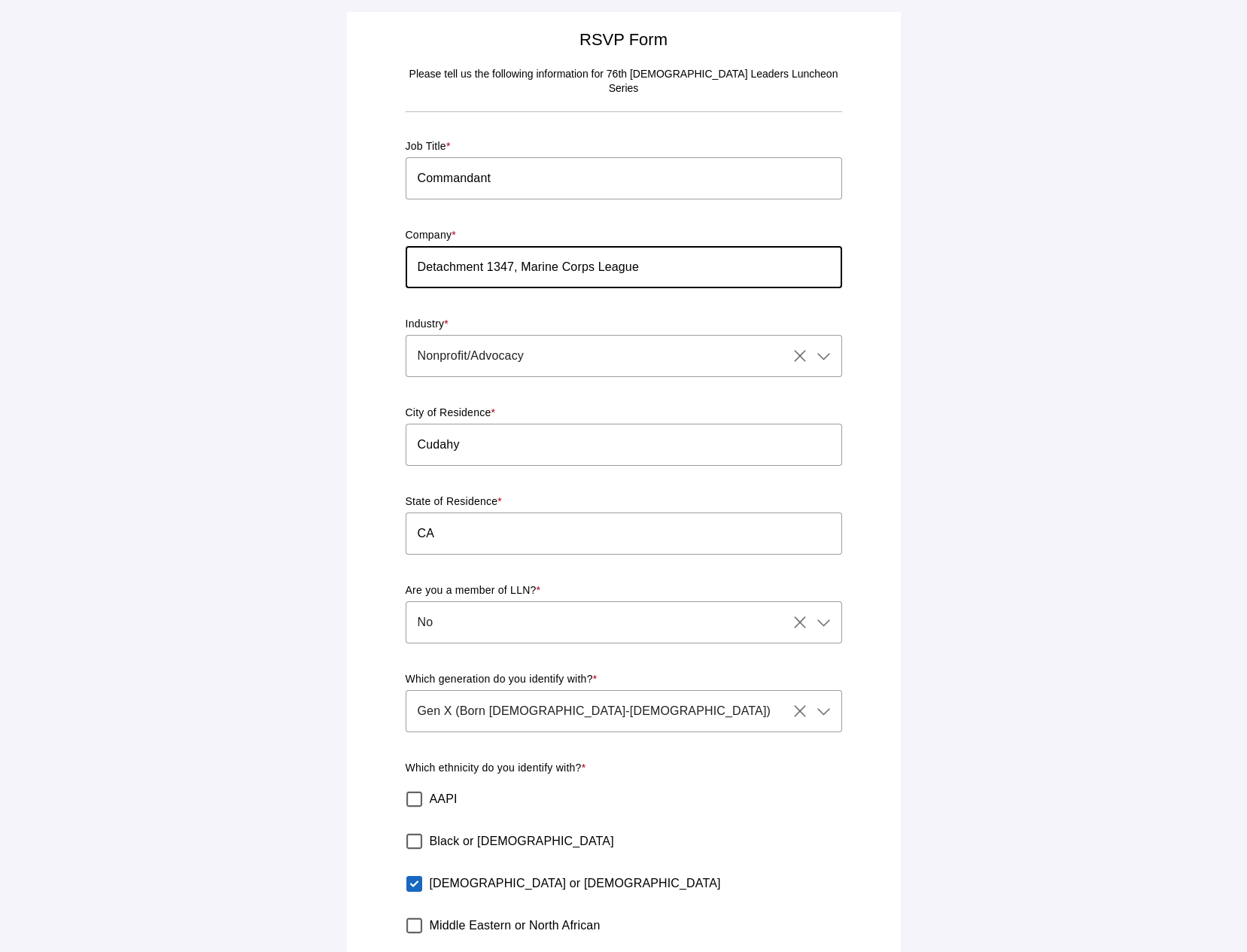
type input "Detachment 1347, Marine Corps League"
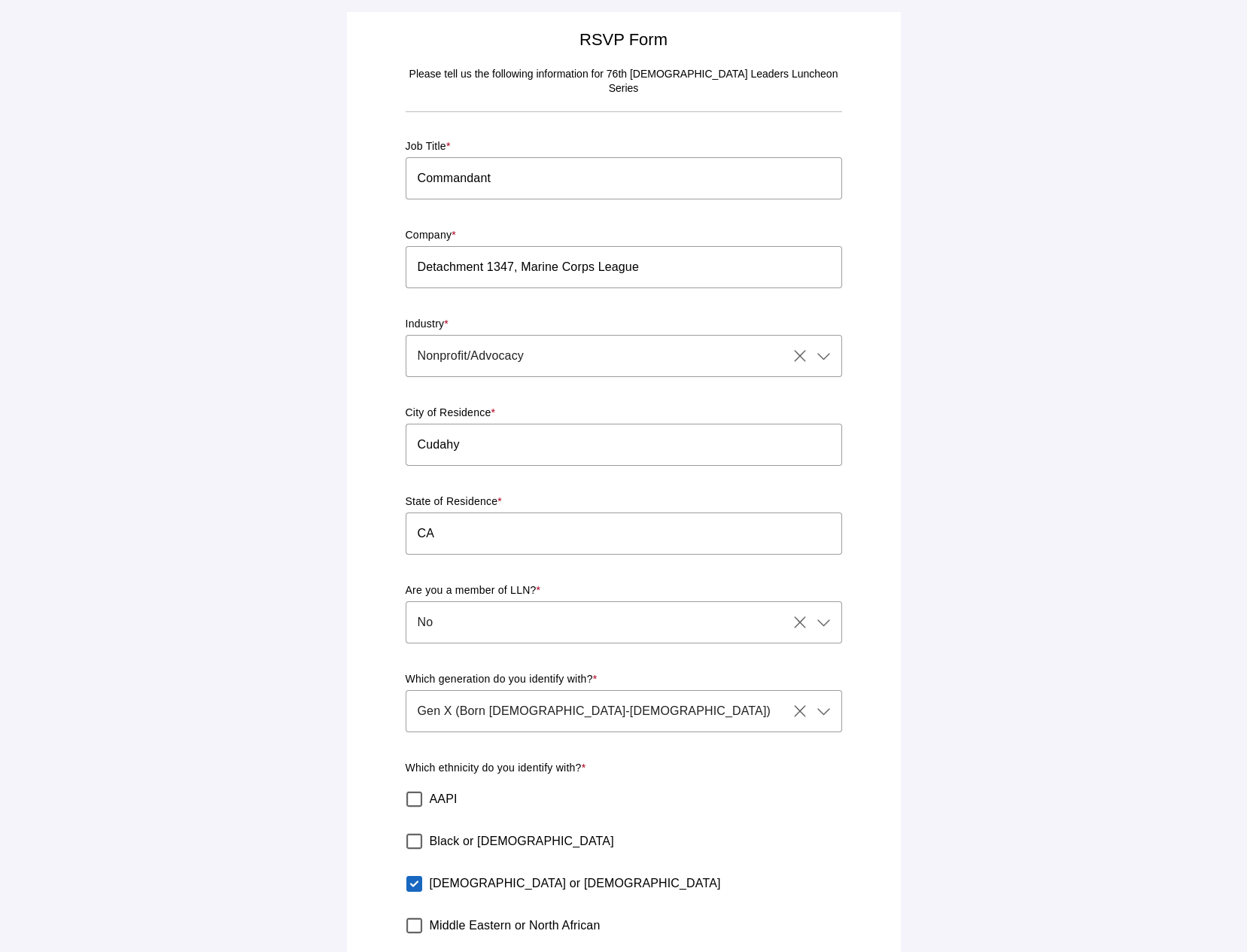
click at [378, 344] on div "RSVP Form Please tell us the following information for 76th [DEMOGRAPHIC_DATA] …" at bounding box center [624, 576] width 536 height 1111
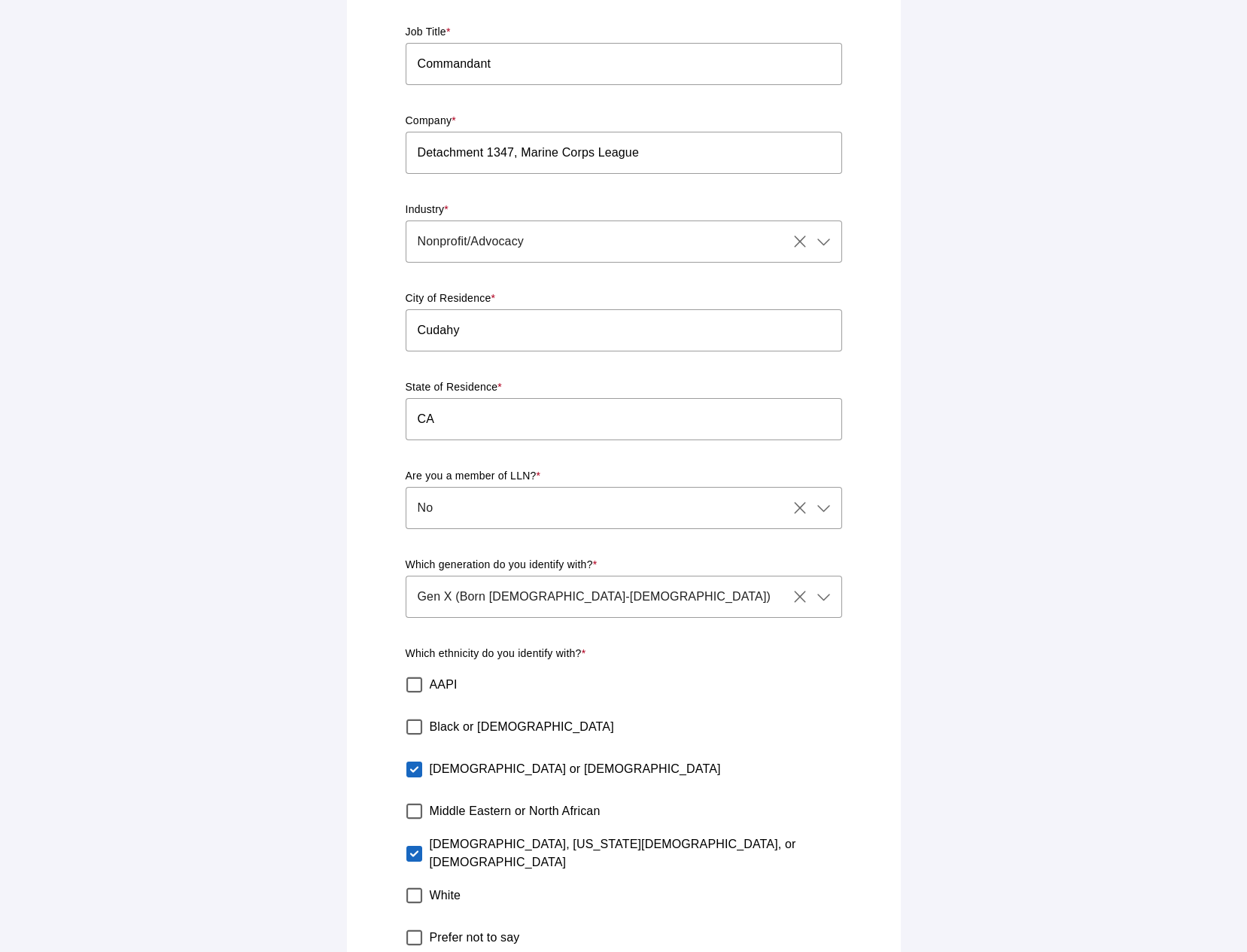
scroll to position [186, 0]
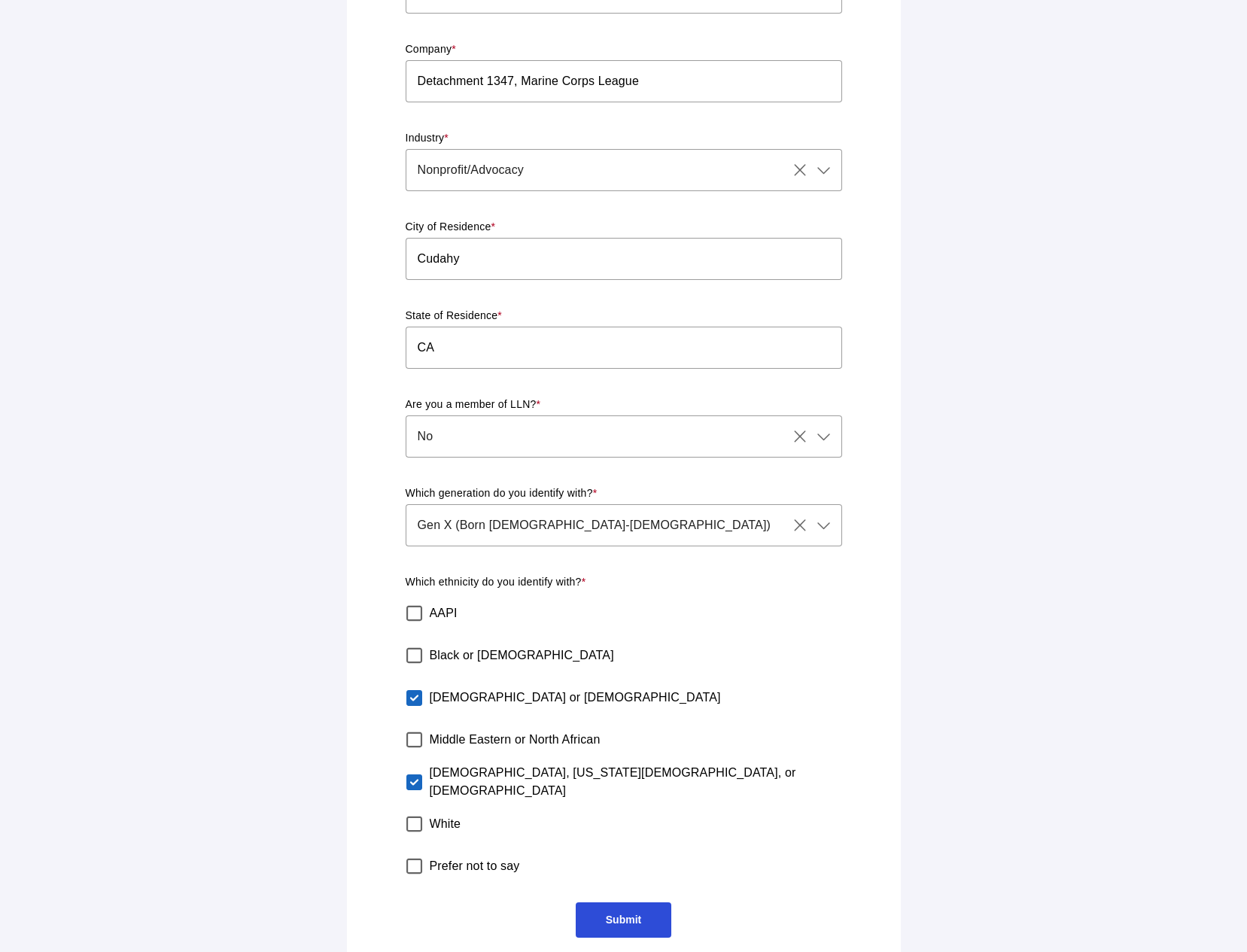
click at [633, 914] on span "Submit" at bounding box center [623, 919] width 35 height 12
